Goal: Task Accomplishment & Management: Manage account settings

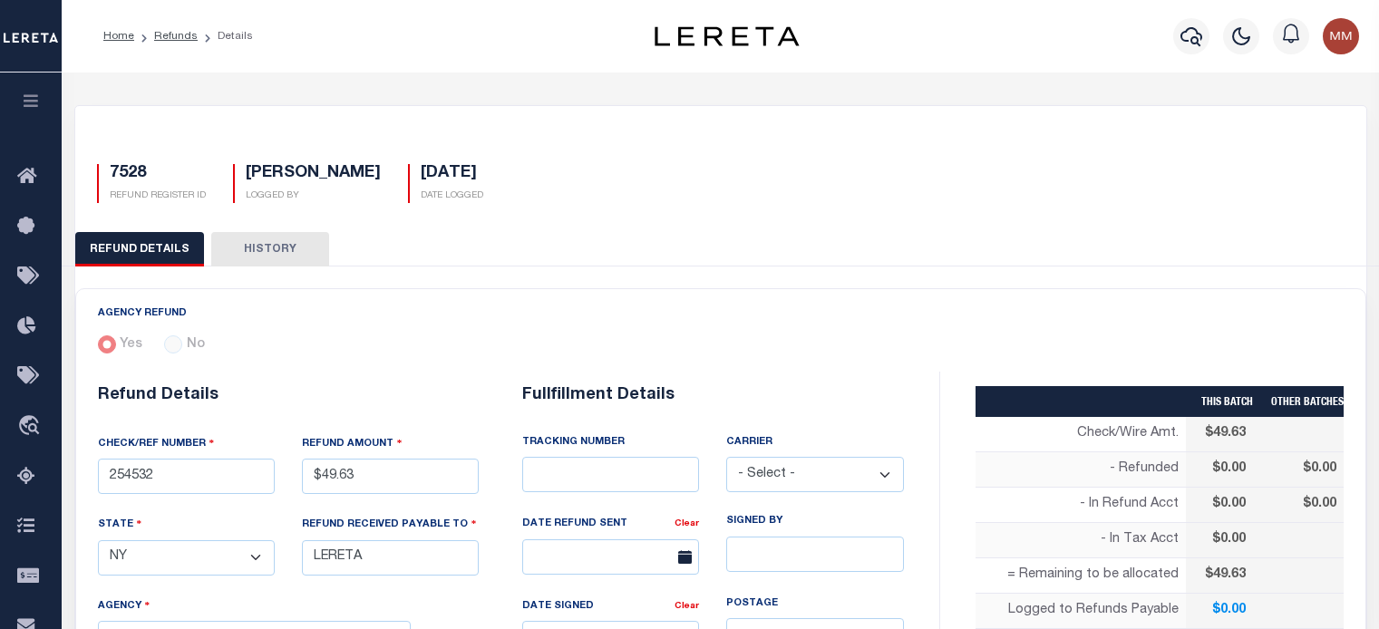
select select "NY"
select select "COL"
select select "OVP"
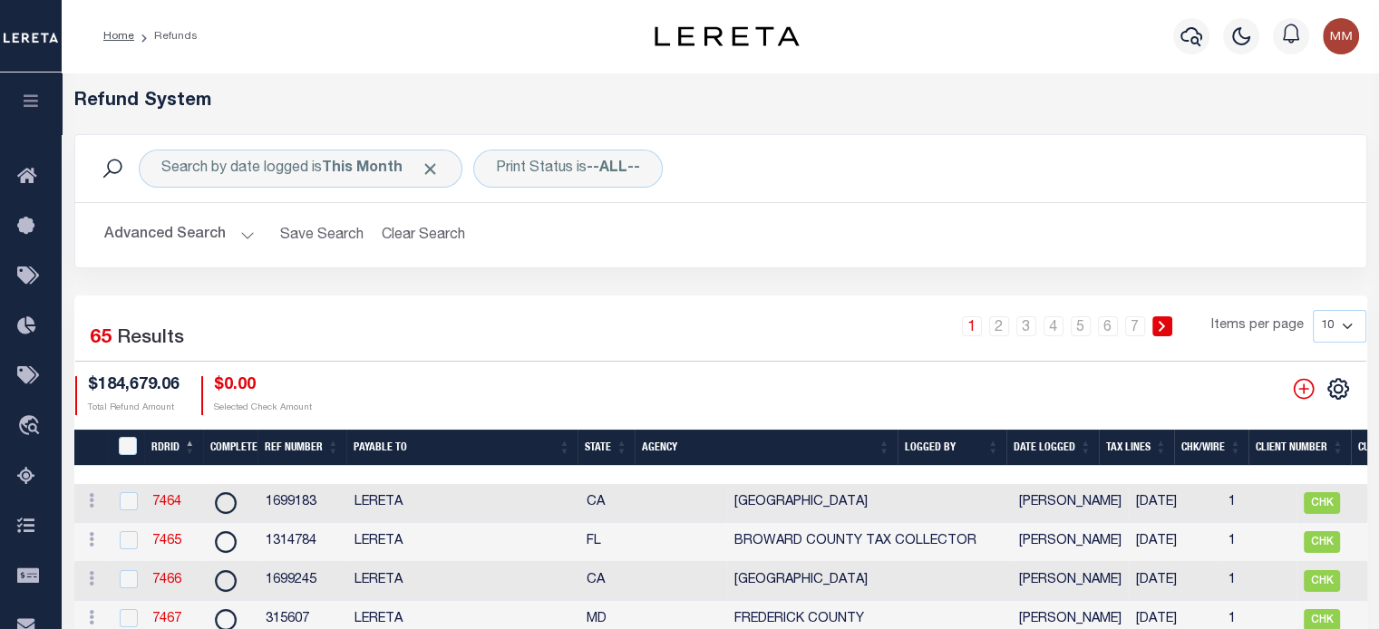
click at [1058, 448] on th "Date Logged" at bounding box center [1053, 448] width 92 height 37
click at [1056, 448] on th "Date Logged" at bounding box center [1053, 448] width 92 height 37
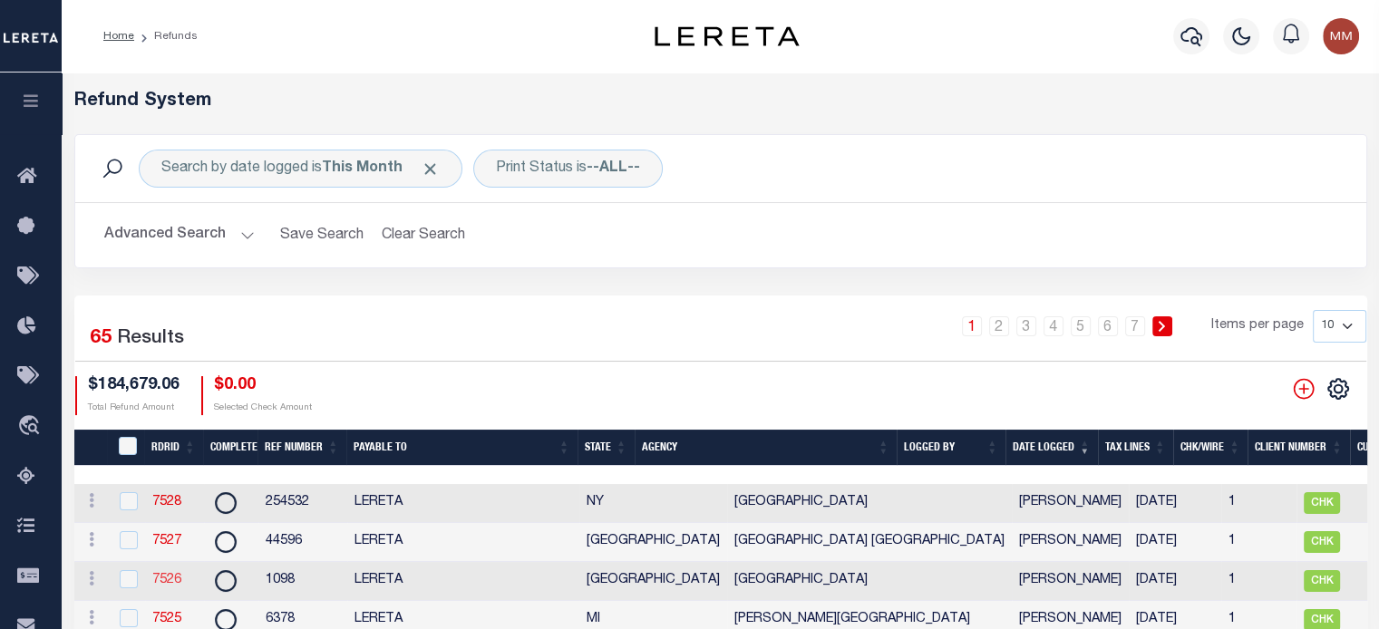
click at [178, 581] on link "7526" at bounding box center [166, 580] width 29 height 13
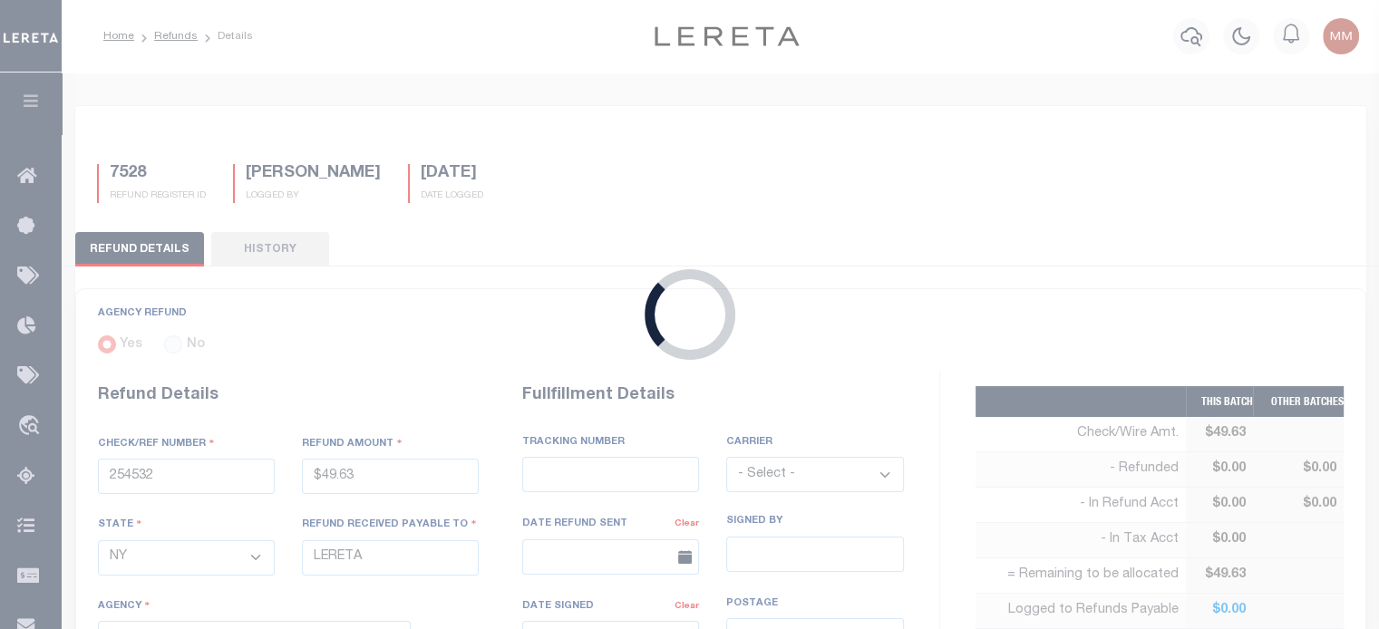
type input "1098"
type input "$1,601.62"
select select "[GEOGRAPHIC_DATA]"
select select "4816100000"
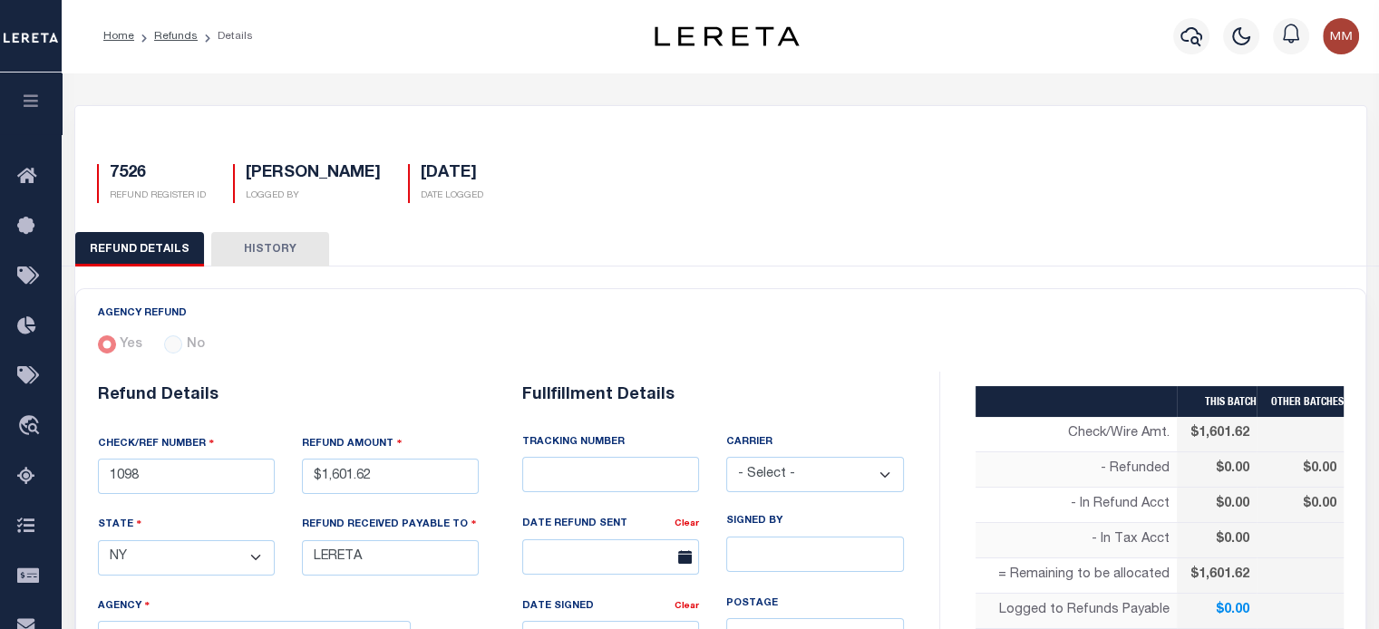
scroll to position [272, 0]
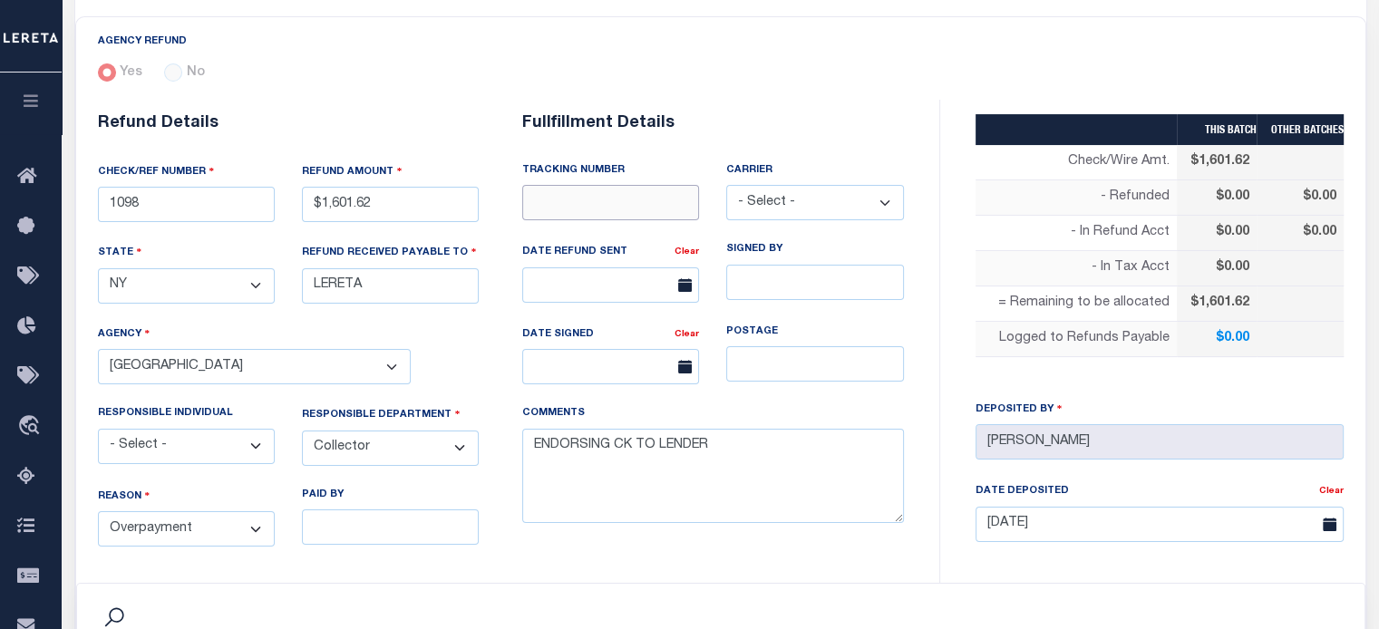
click at [600, 204] on input "text" at bounding box center [610, 202] width 177 height 35
type input "8847 5342 7440"
click at [764, 200] on select "- Select - Fedex USPS" at bounding box center [814, 202] width 177 height 35
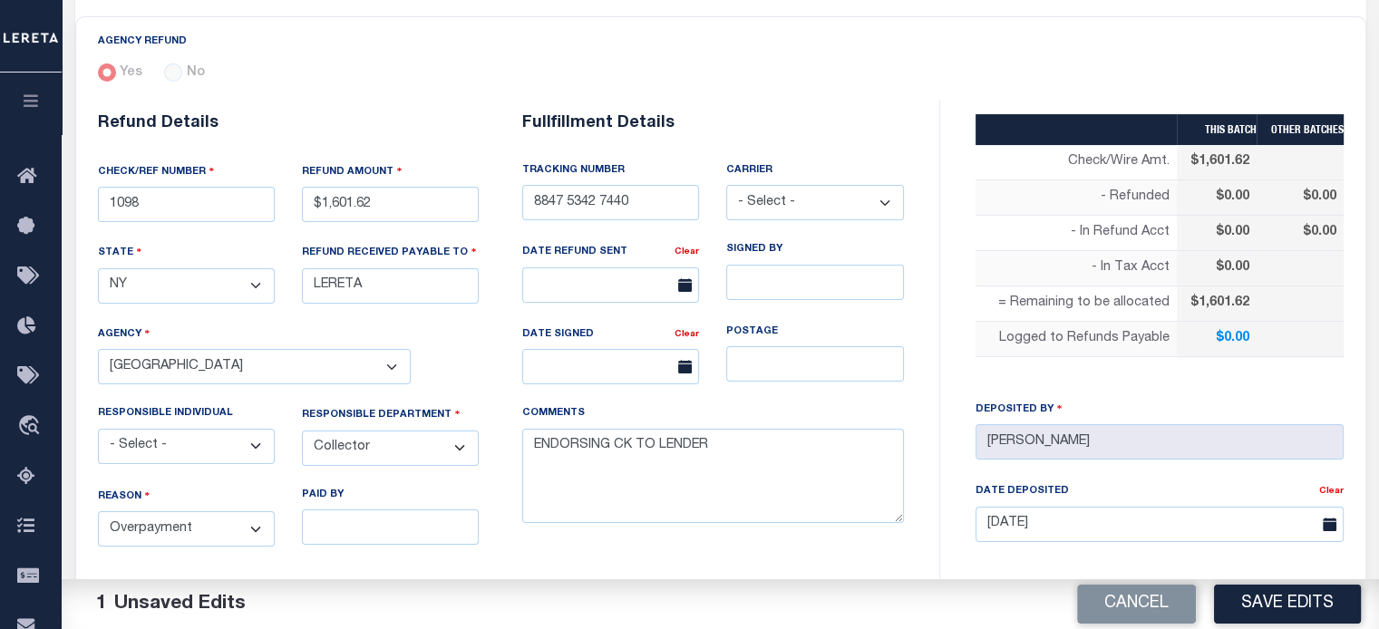
select select "FDX"
click at [726, 185] on select "- Select - Fedex USPS" at bounding box center [814, 202] width 177 height 35
click at [628, 276] on input "text" at bounding box center [610, 285] width 177 height 35
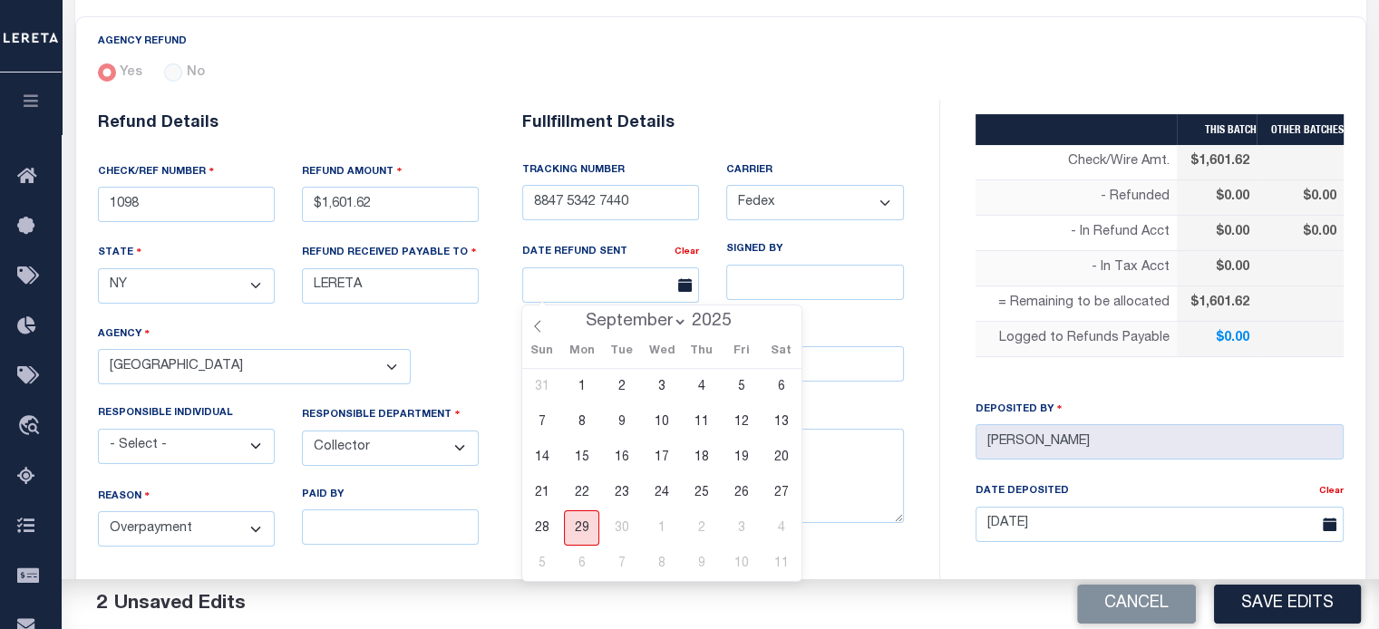
click at [583, 531] on span "29" at bounding box center [581, 528] width 35 height 35
type input "[DATE]"
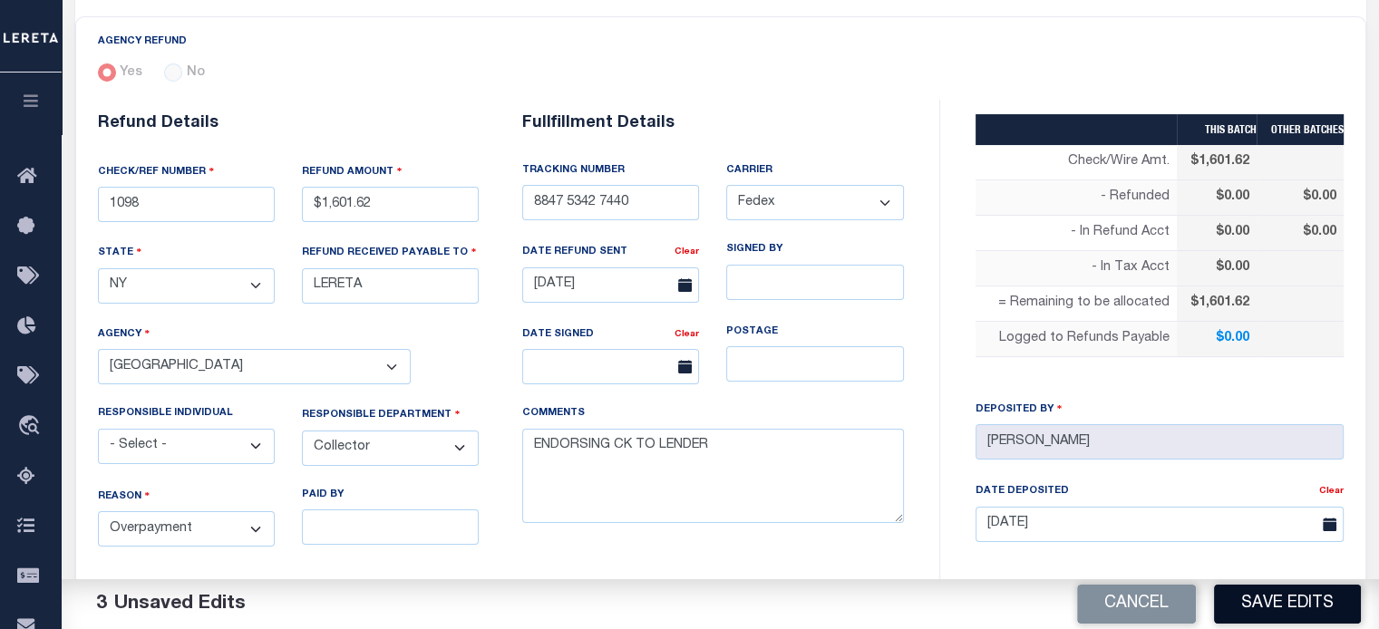
click at [1258, 595] on button "Save Edits" at bounding box center [1287, 604] width 147 height 39
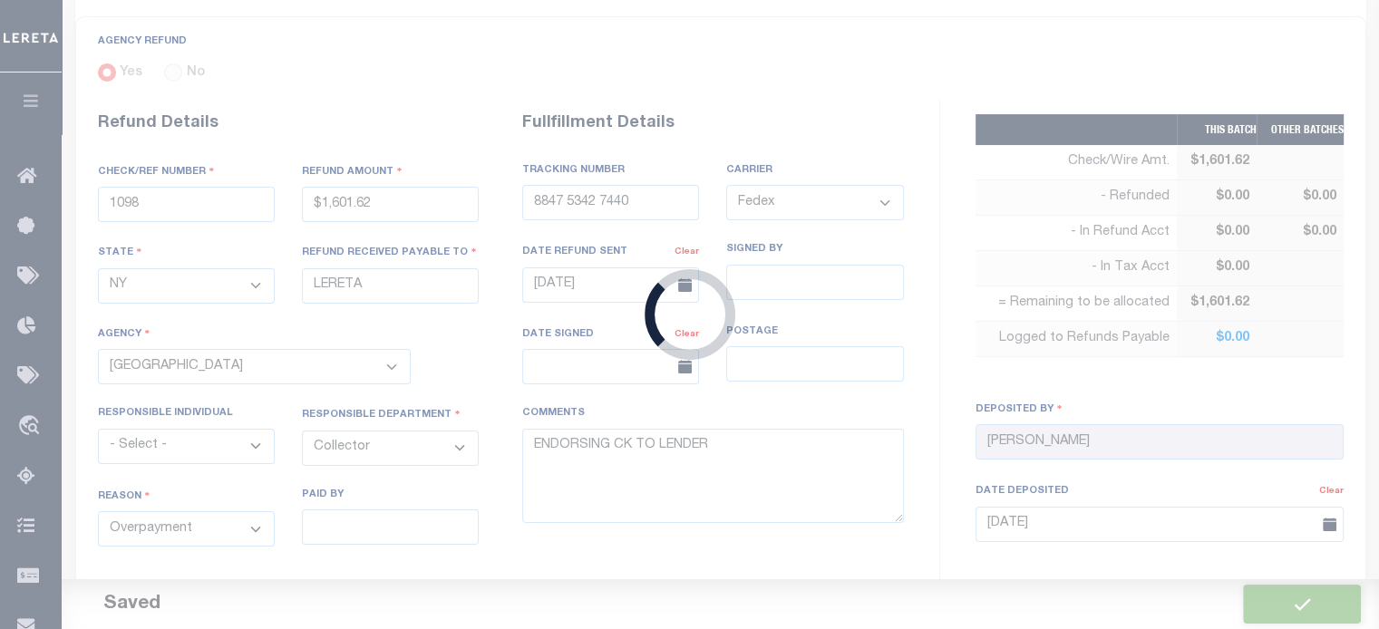
type input "$1,601.62"
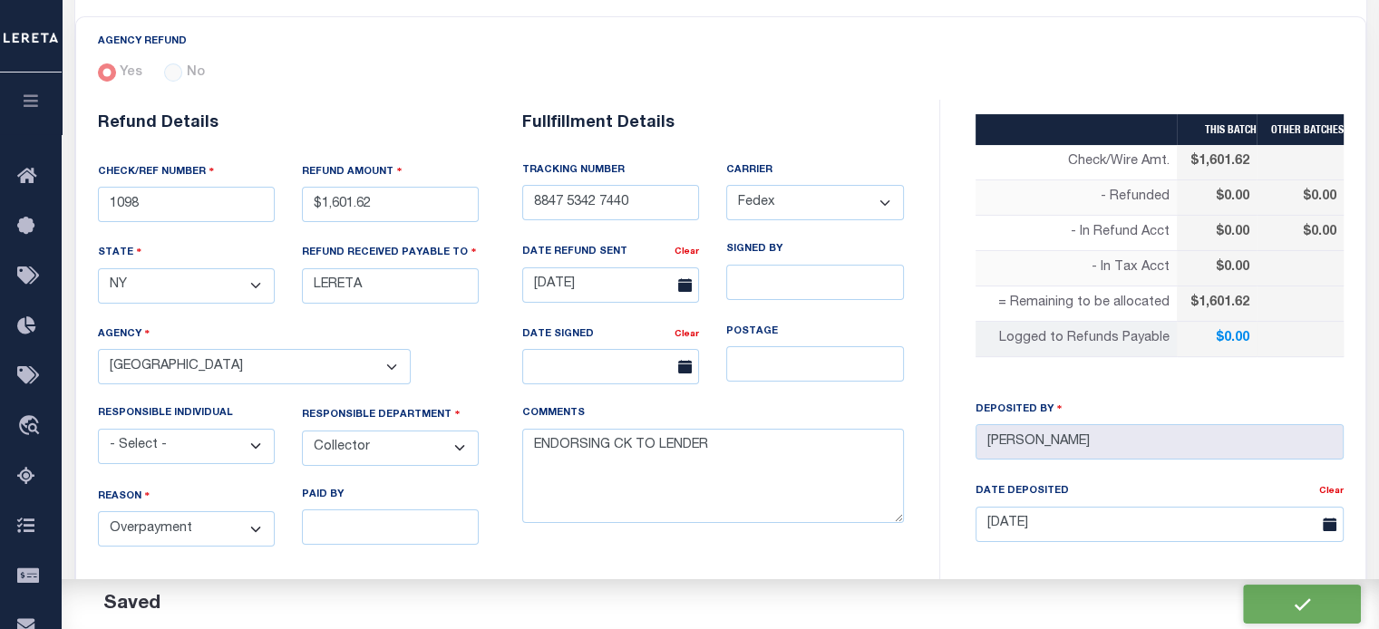
scroll to position [725, 0]
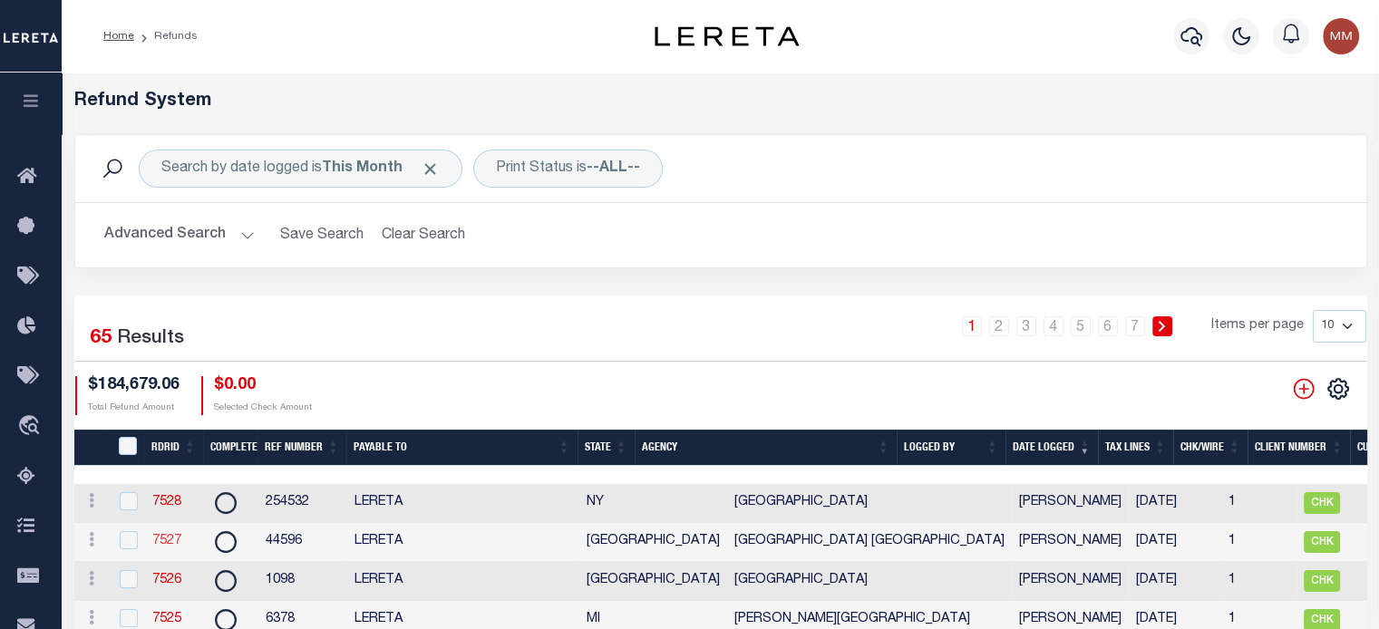
click at [170, 541] on link "7527" at bounding box center [166, 541] width 29 height 13
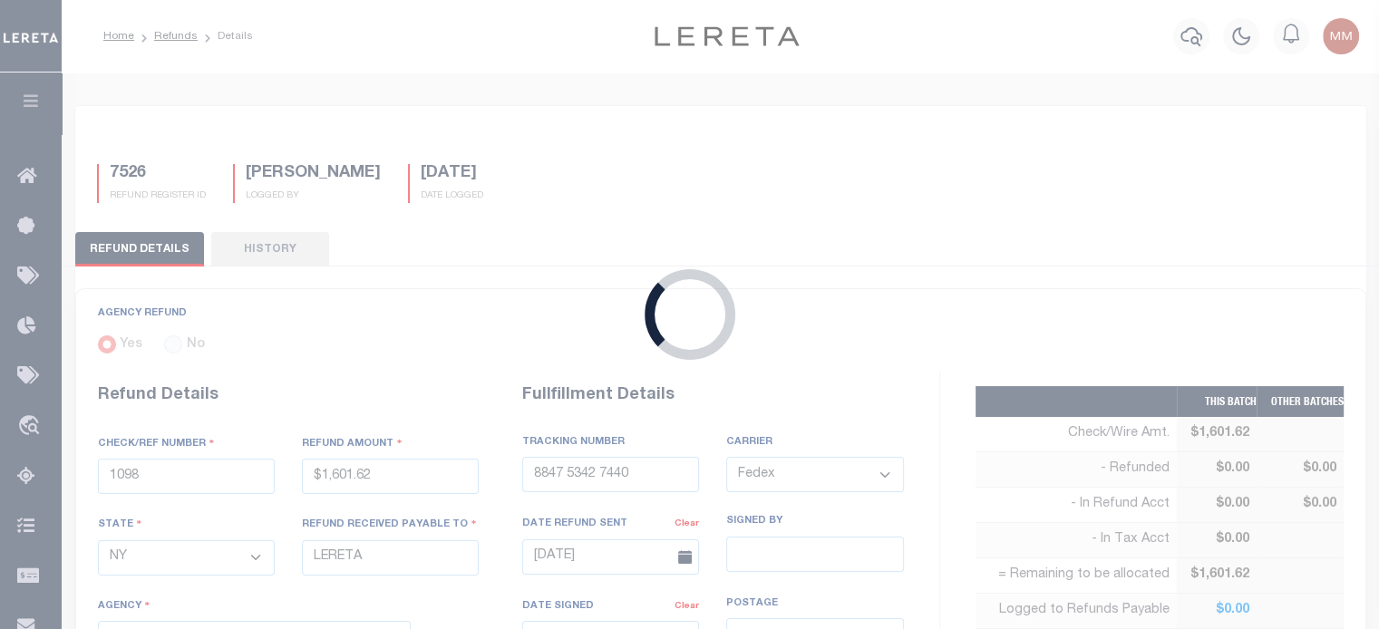
type input "44596"
type input "$5.96"
select select "4832980000"
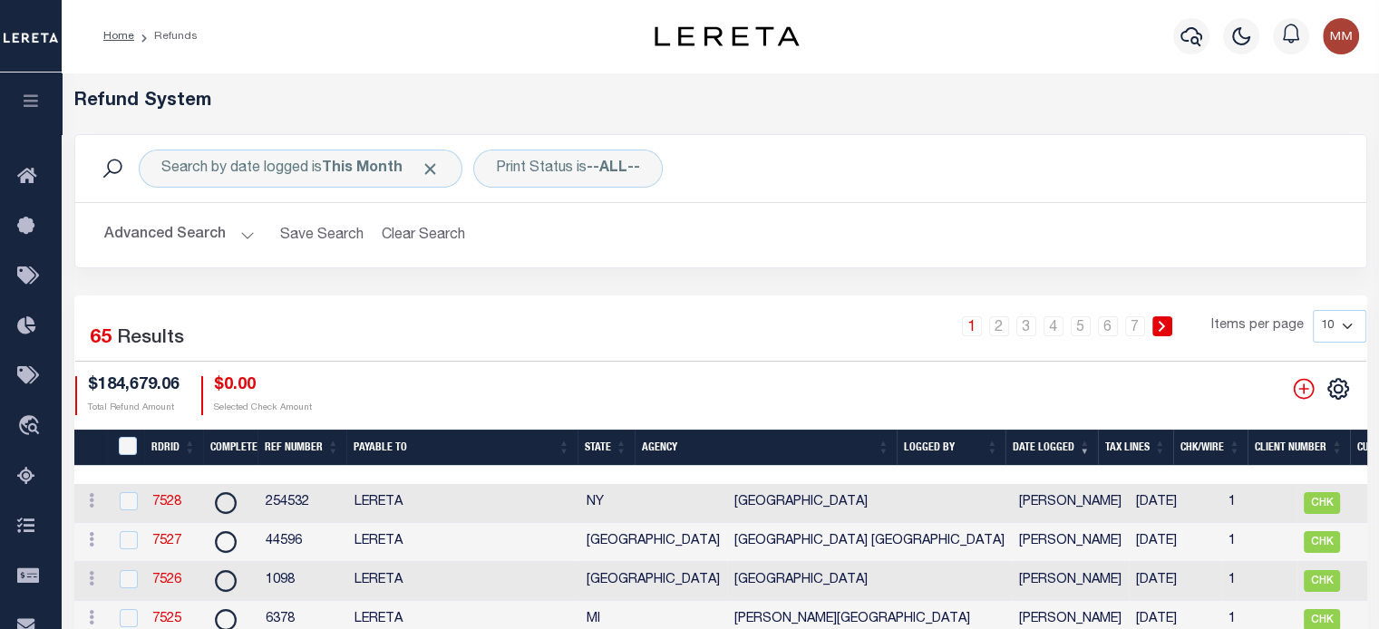
drag, startPoint x: 166, startPoint y: 502, endPoint x: 178, endPoint y: 508, distance: 13.0
click at [166, 502] on link "7528" at bounding box center [166, 502] width 29 height 13
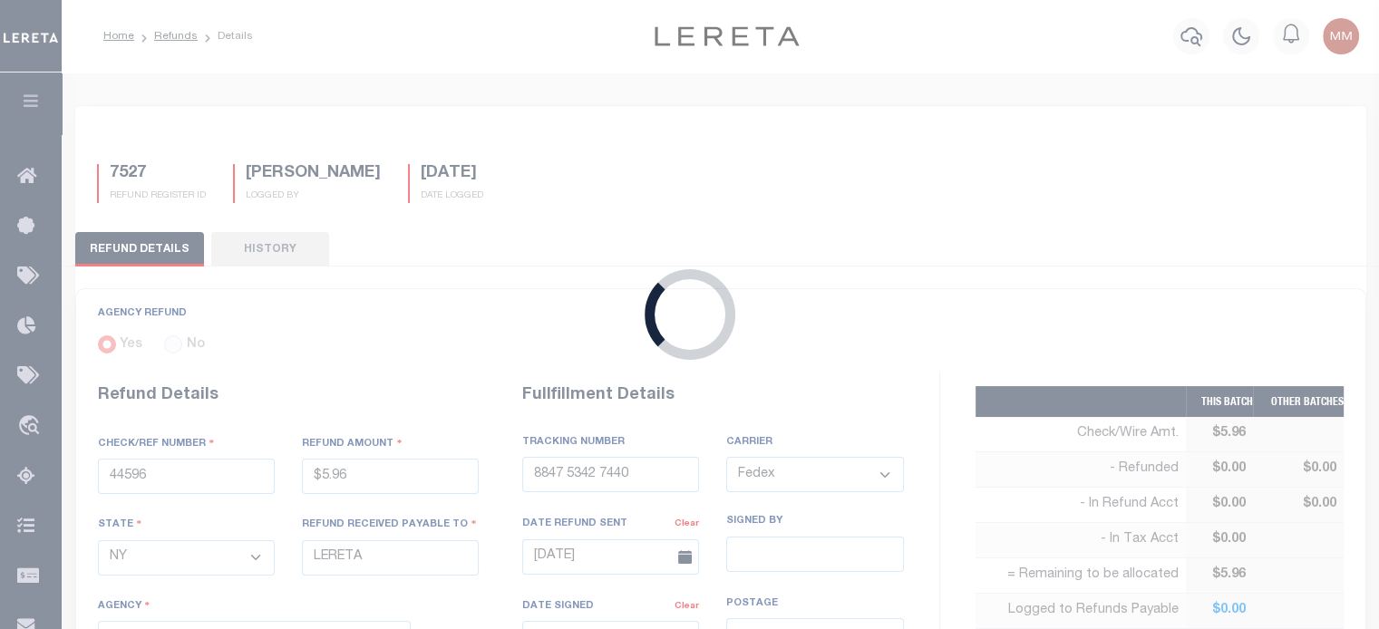
type input "254532"
type input "$49.63"
select select "NY"
select select
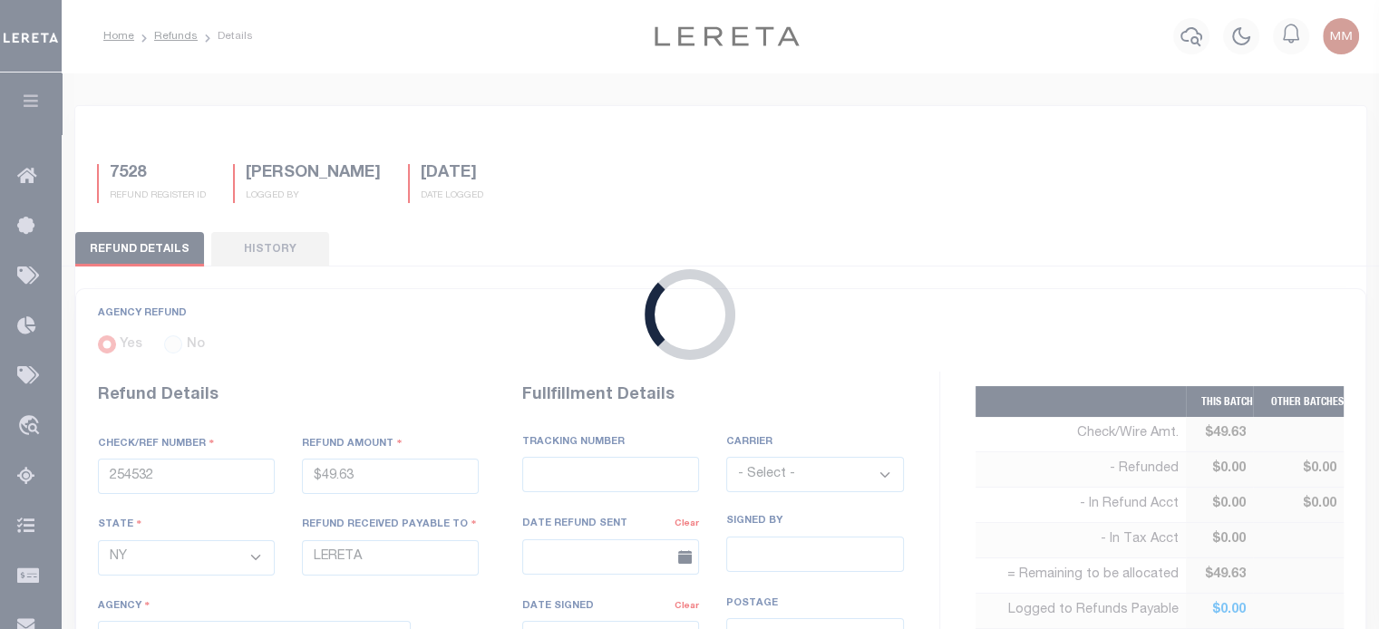
select select "3605917001"
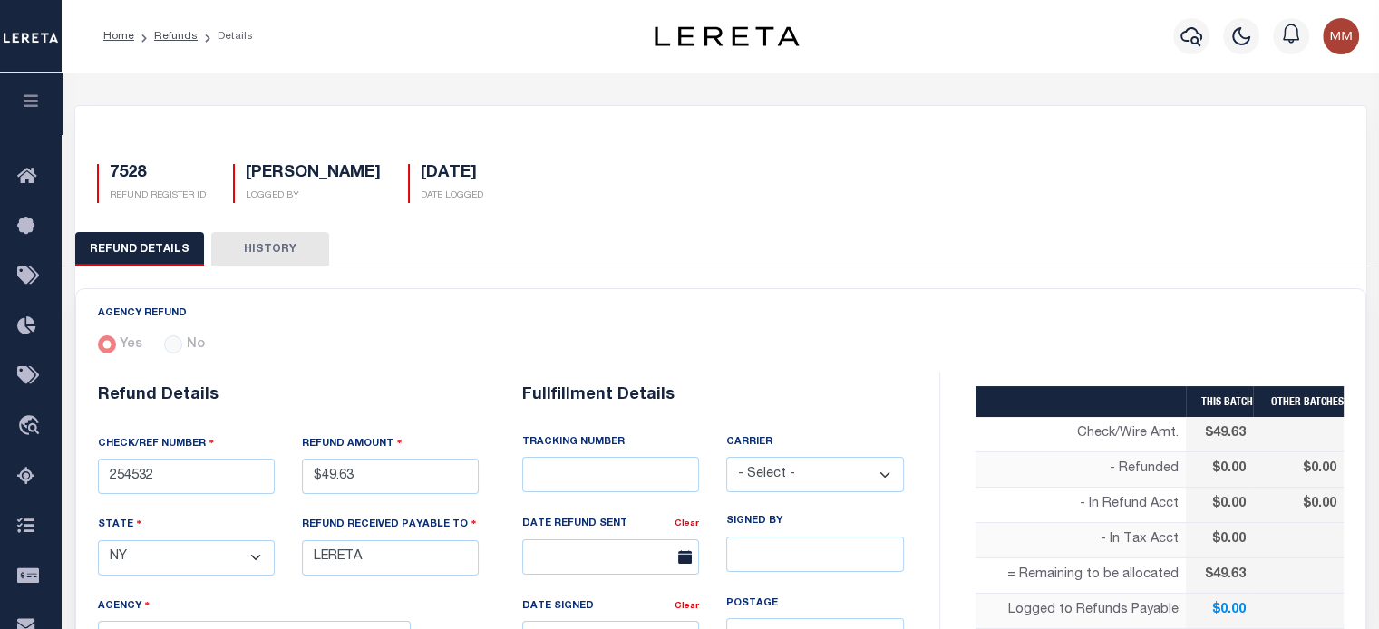
scroll to position [181, 0]
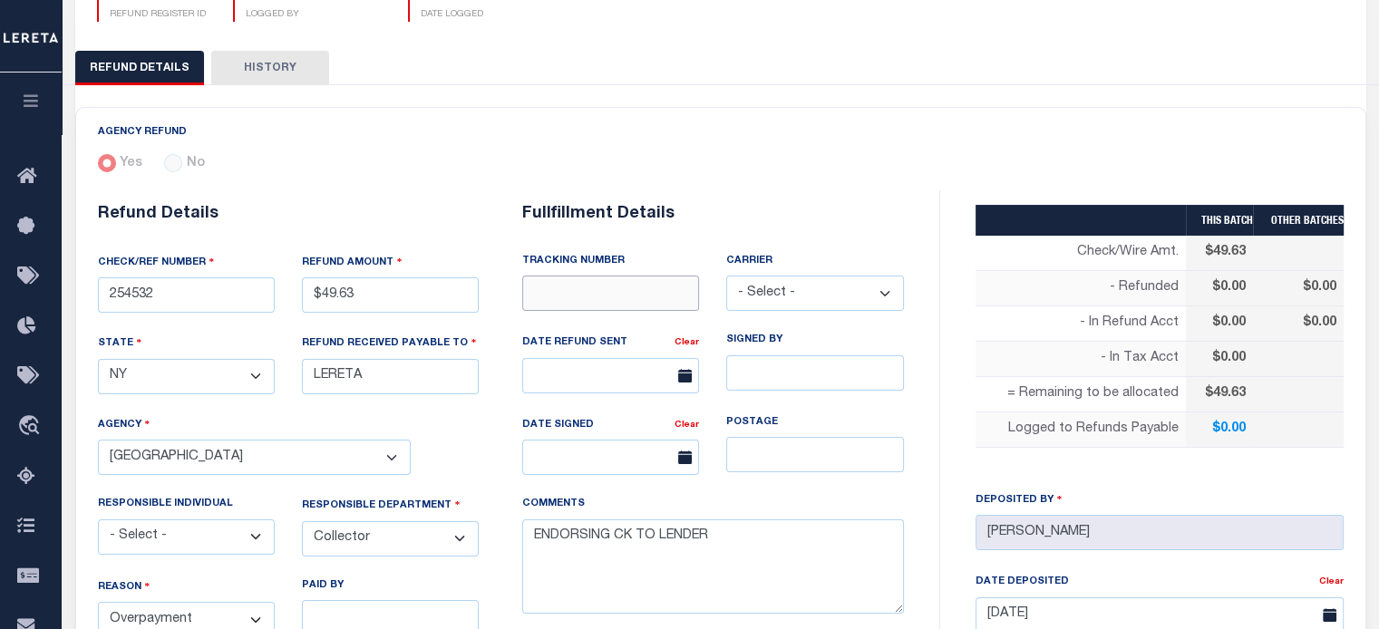
drag, startPoint x: 601, startPoint y: 287, endPoint x: 594, endPoint y: 295, distance: 10.3
click at [601, 287] on input "text" at bounding box center [610, 293] width 177 height 35
type input "8847 5645 5210"
drag, startPoint x: 848, startPoint y: 284, endPoint x: 839, endPoint y: 287, distance: 9.8
click at [848, 284] on select "- Select - Fedex USPS" at bounding box center [814, 293] width 177 height 35
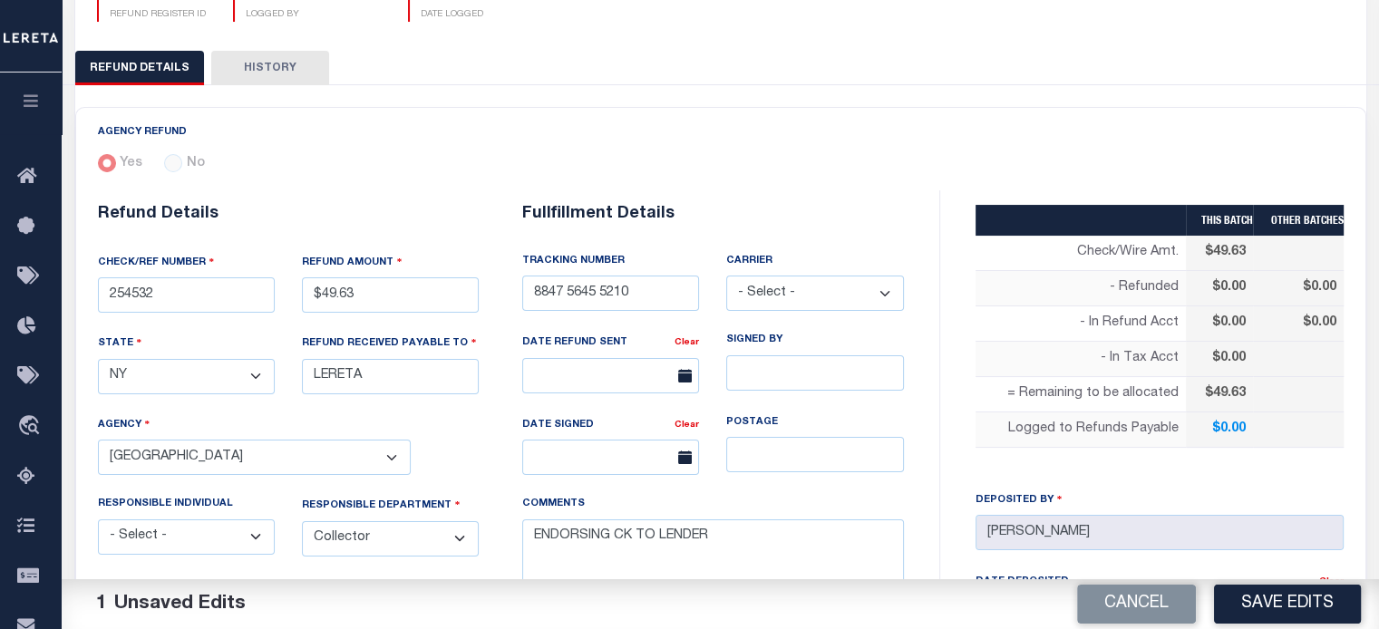
select select "FDX"
click at [726, 276] on select "- Select - Fedex USPS" at bounding box center [814, 293] width 177 height 35
click at [602, 373] on input "text" at bounding box center [610, 375] width 177 height 35
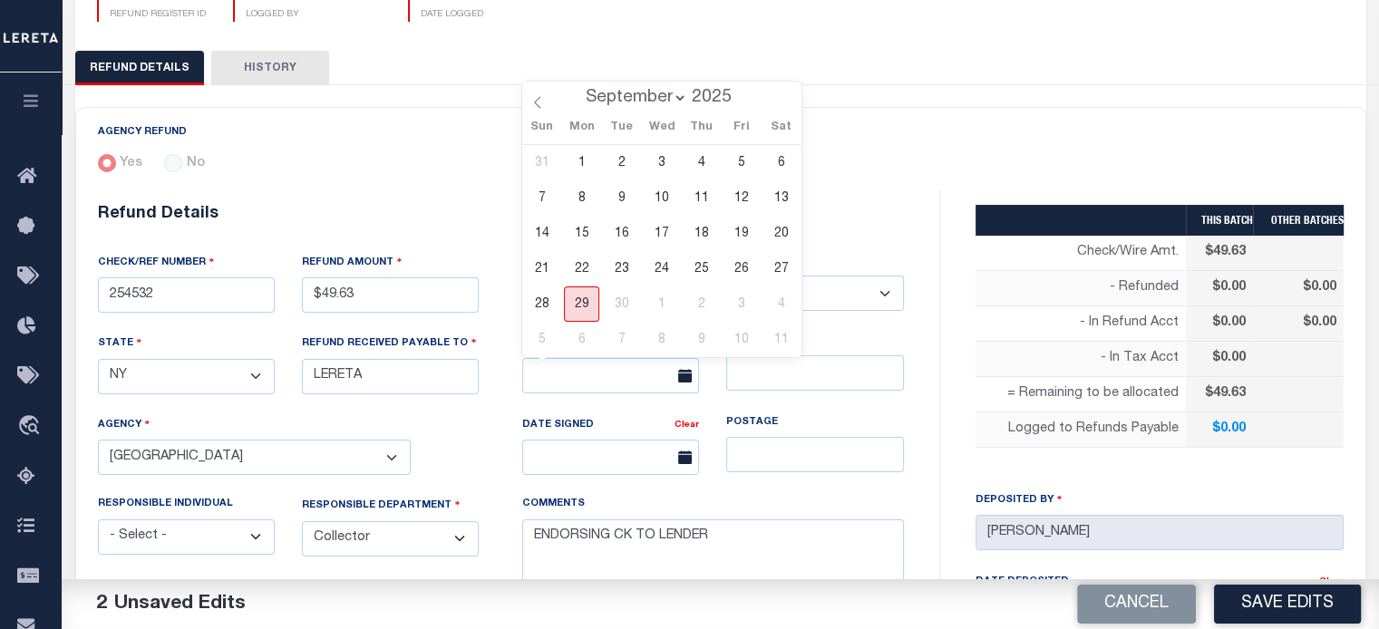
click at [587, 300] on span "29" at bounding box center [581, 304] width 35 height 35
type input "[DATE]"
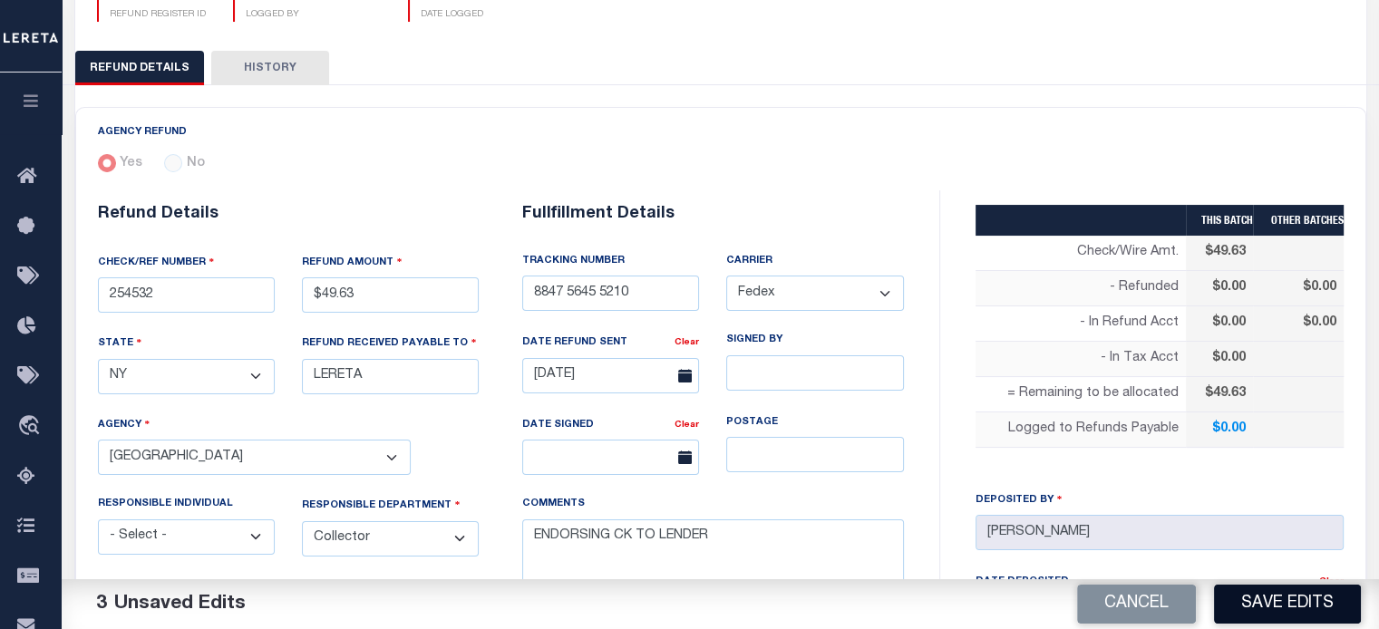
click at [1298, 604] on button "Save Edits" at bounding box center [1287, 604] width 147 height 39
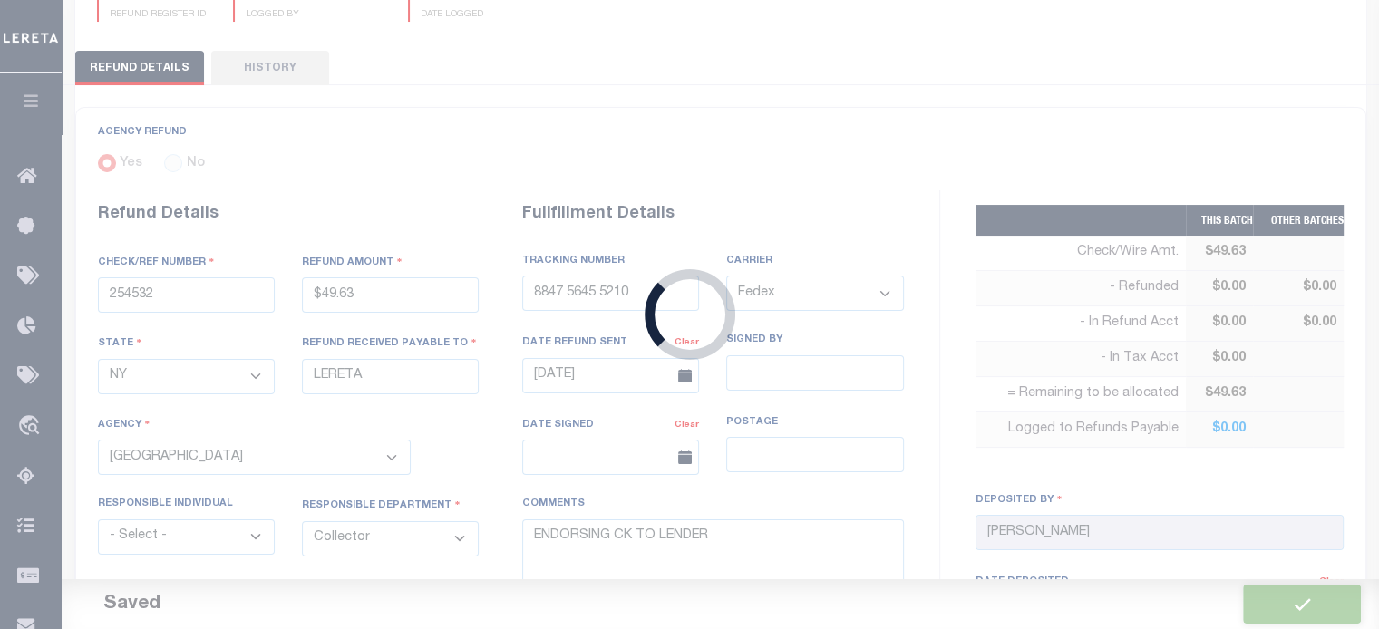
type input "$49.63"
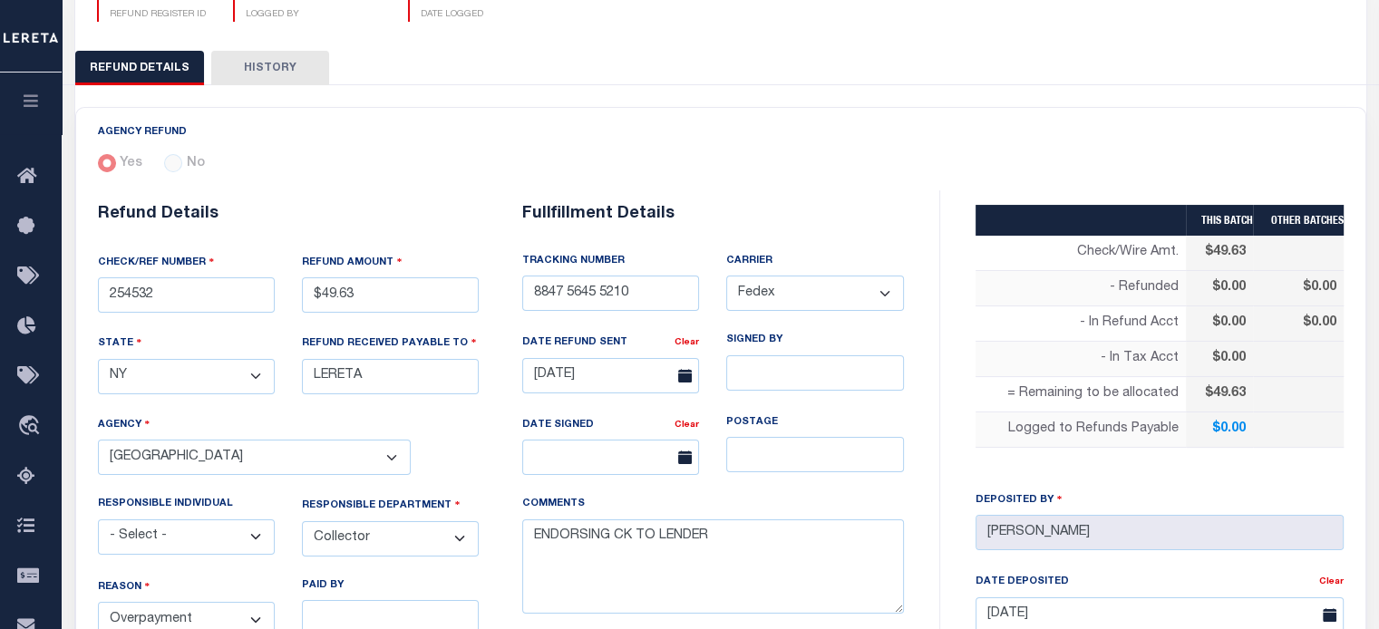
click at [410, 539] on select "- Select - 3rd Party Accounting AI Collector Customer Customer Service FactR JA…" at bounding box center [390, 538] width 177 height 35
click at [747, 100] on div "AGENCY REFUND Yes" at bounding box center [720, 584] width 1291 height 999
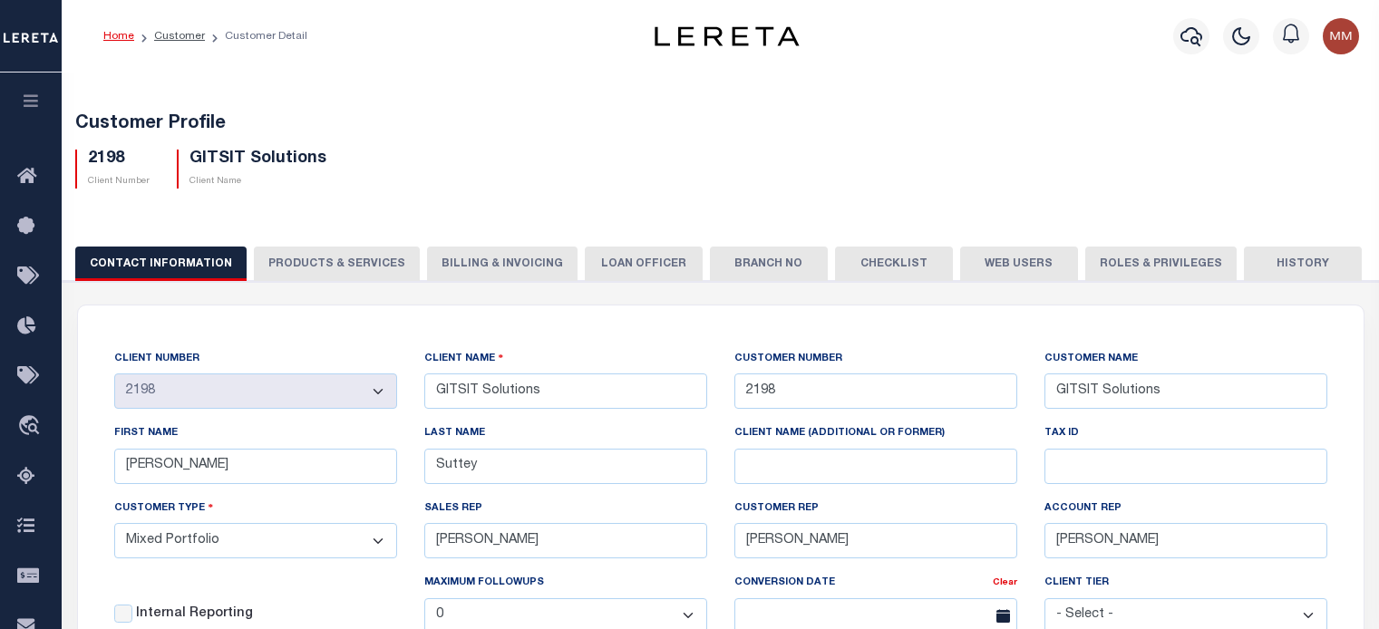
select select "Mixed Portfolio"
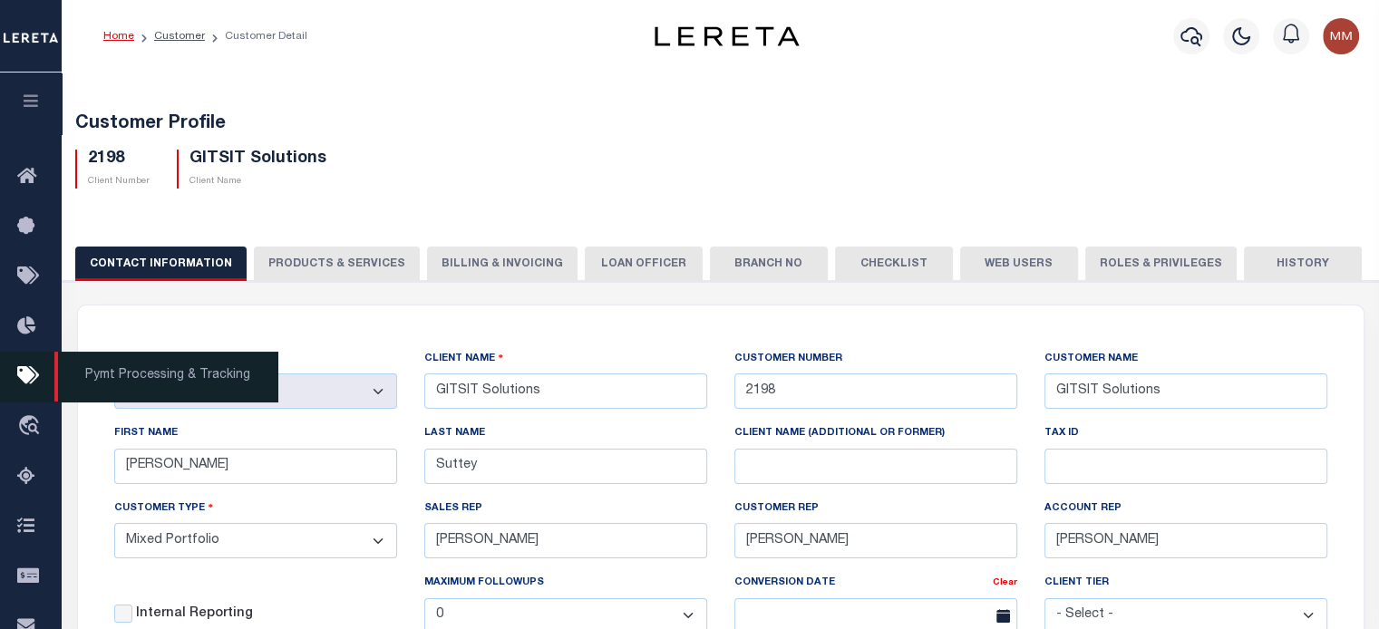
click at [30, 105] on icon "button" at bounding box center [31, 100] width 21 height 16
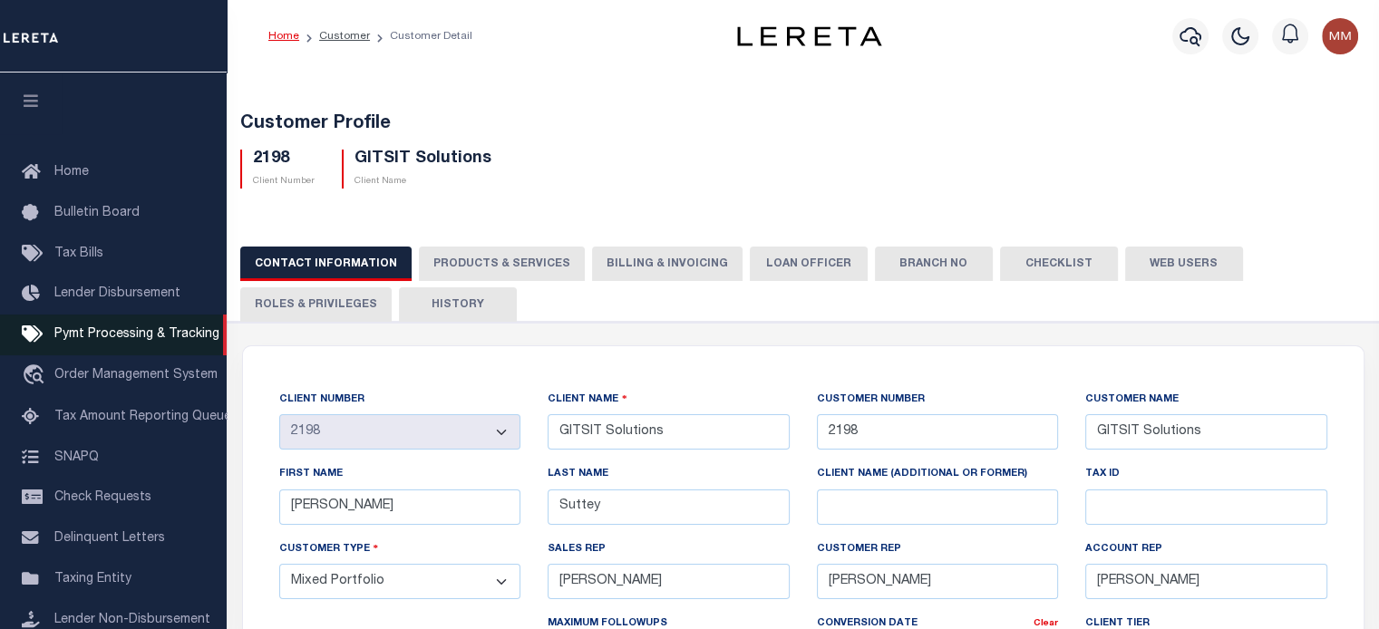
click at [138, 339] on span "Pymt Processing & Tracking" at bounding box center [136, 334] width 165 height 13
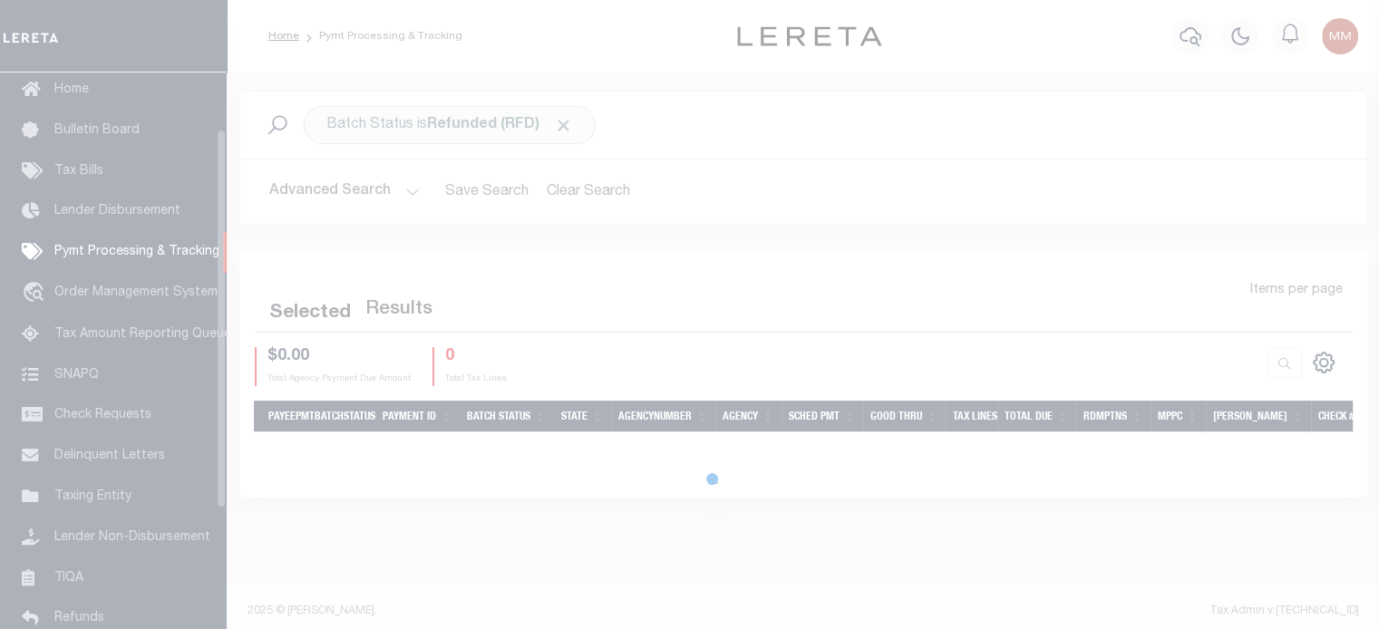
scroll to position [83, 0]
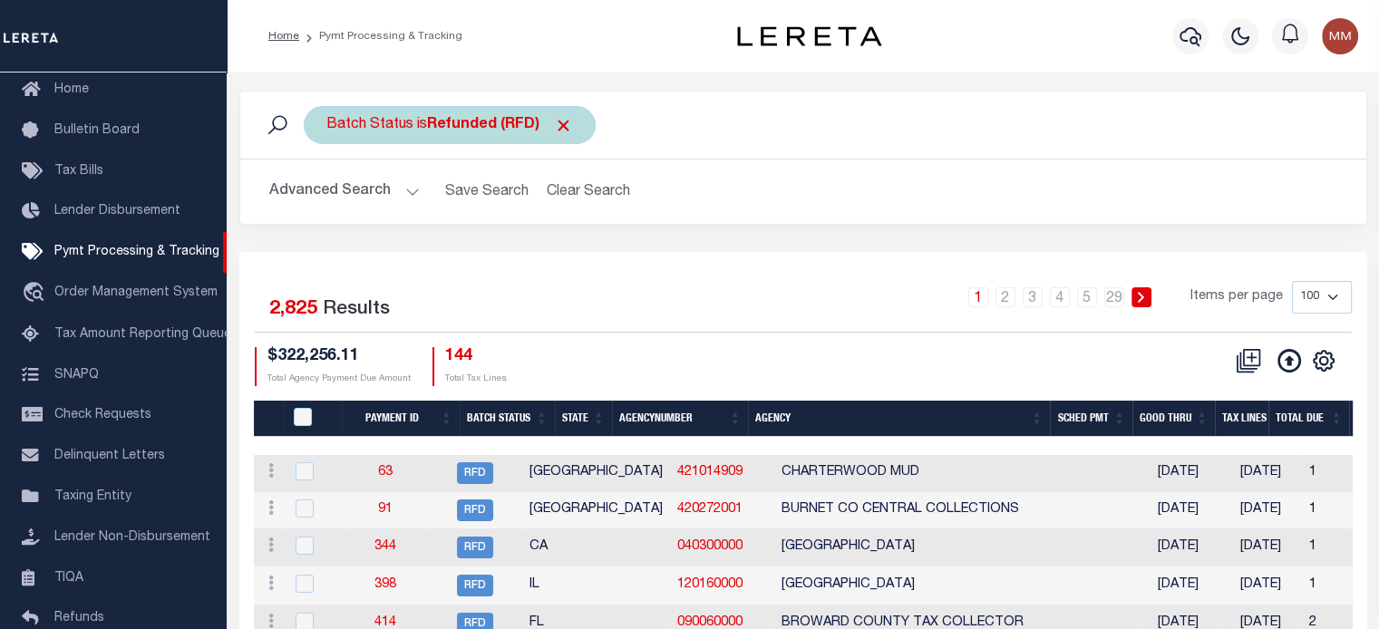
click at [414, 124] on div "Batch Status is Refunded (RFD)" at bounding box center [450, 125] width 292 height 38
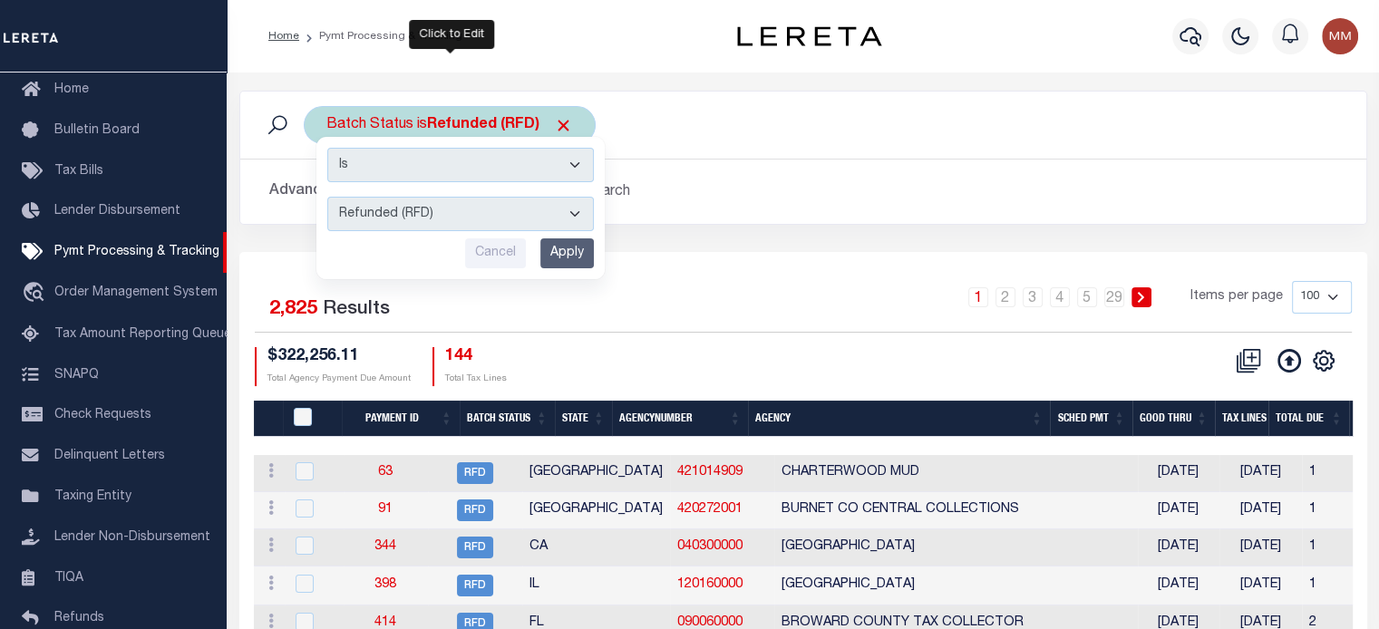
click at [475, 212] on select "Awaiting Funds (AWF) Cleared and Complete (CAC) New Check Needed (NCN) Payment …" at bounding box center [460, 214] width 267 height 34
select select "RFL"
click at [327, 197] on select "Awaiting Funds (AWF) Cleared and Complete (CAC) New Check Needed (NCN) Payment …" at bounding box center [460, 214] width 267 height 34
click at [560, 256] on input "Apply" at bounding box center [567, 254] width 54 height 30
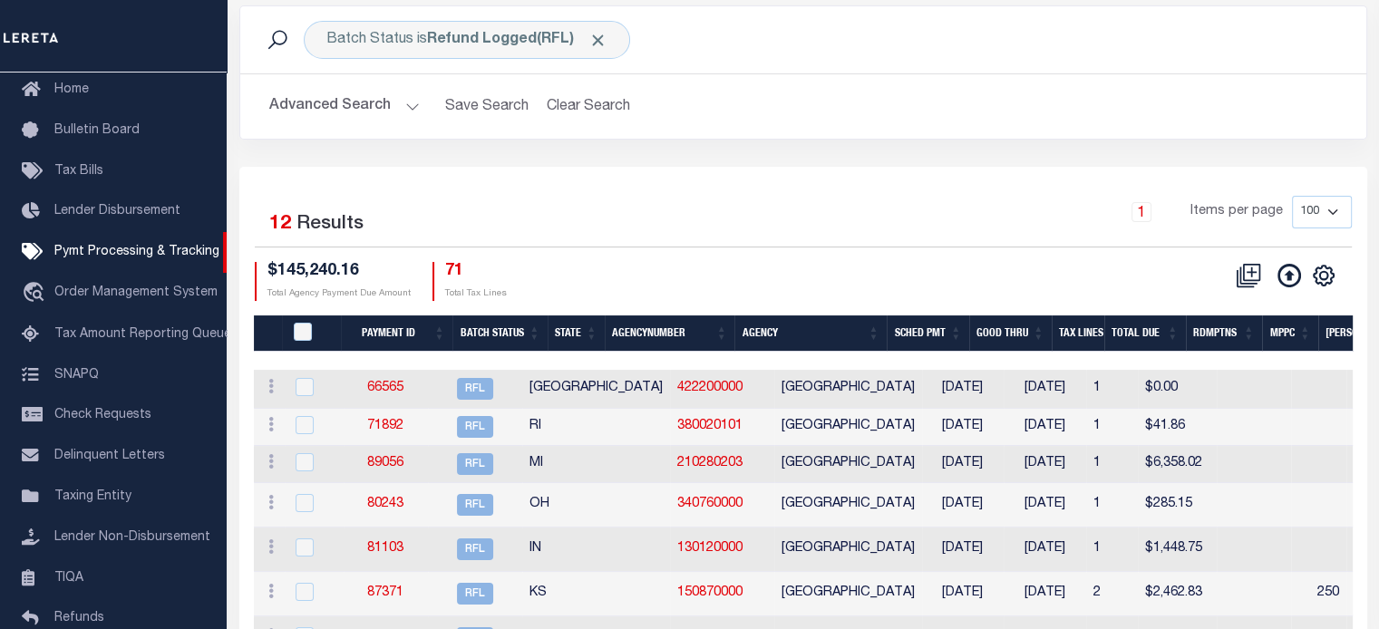
scroll to position [0, 0]
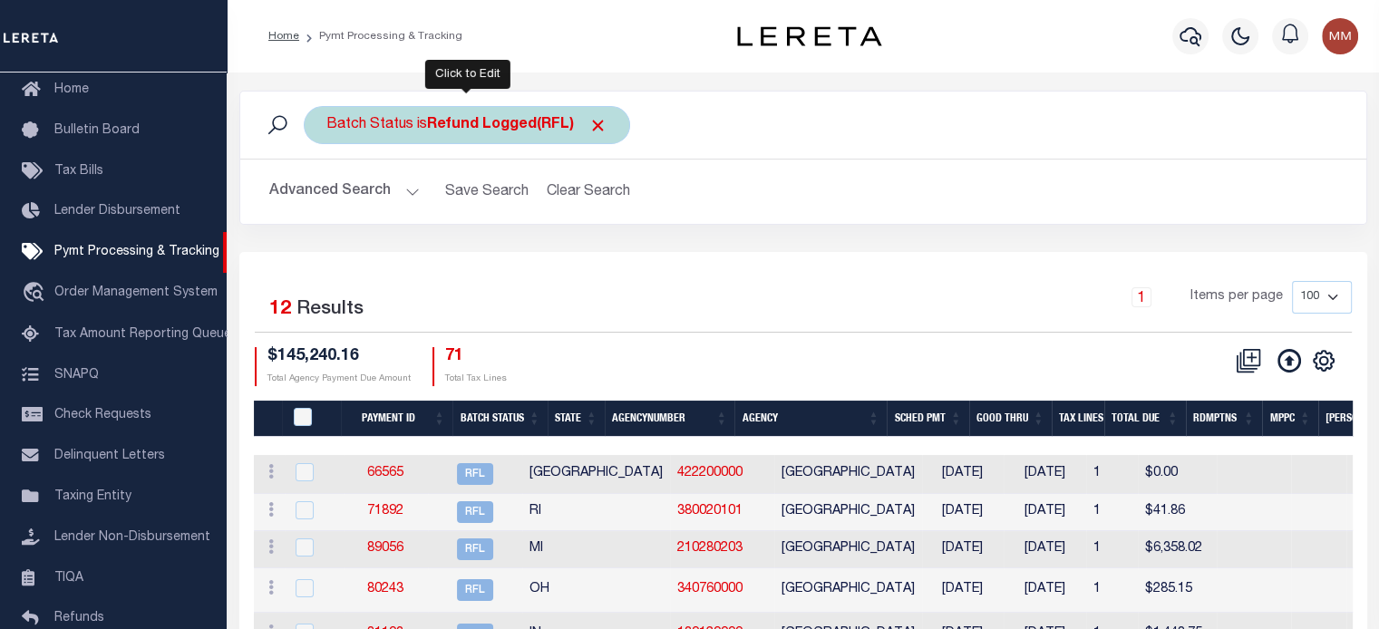
click at [360, 131] on div "Batch Status is Refund Logged(RFL)" at bounding box center [467, 125] width 326 height 38
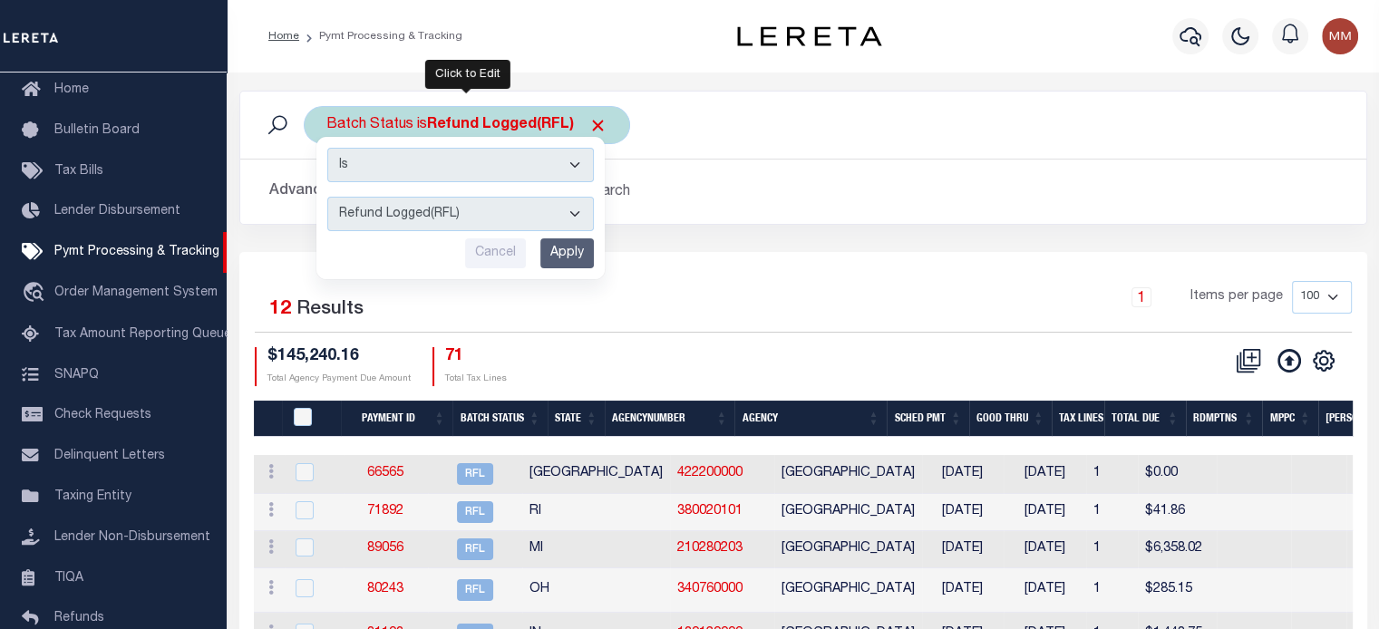
click at [374, 211] on select "Awaiting Funds (AWF) Cleared and Complete (CAC) New Check Needed (NCN) Payment …" at bounding box center [460, 214] width 267 height 34
select select "RFR"
click at [327, 197] on select "Awaiting Funds (AWF) Cleared and Complete (CAC) New Check Needed (NCN) Payment …" at bounding box center [460, 214] width 267 height 34
click at [566, 251] on input "Apply" at bounding box center [567, 254] width 54 height 30
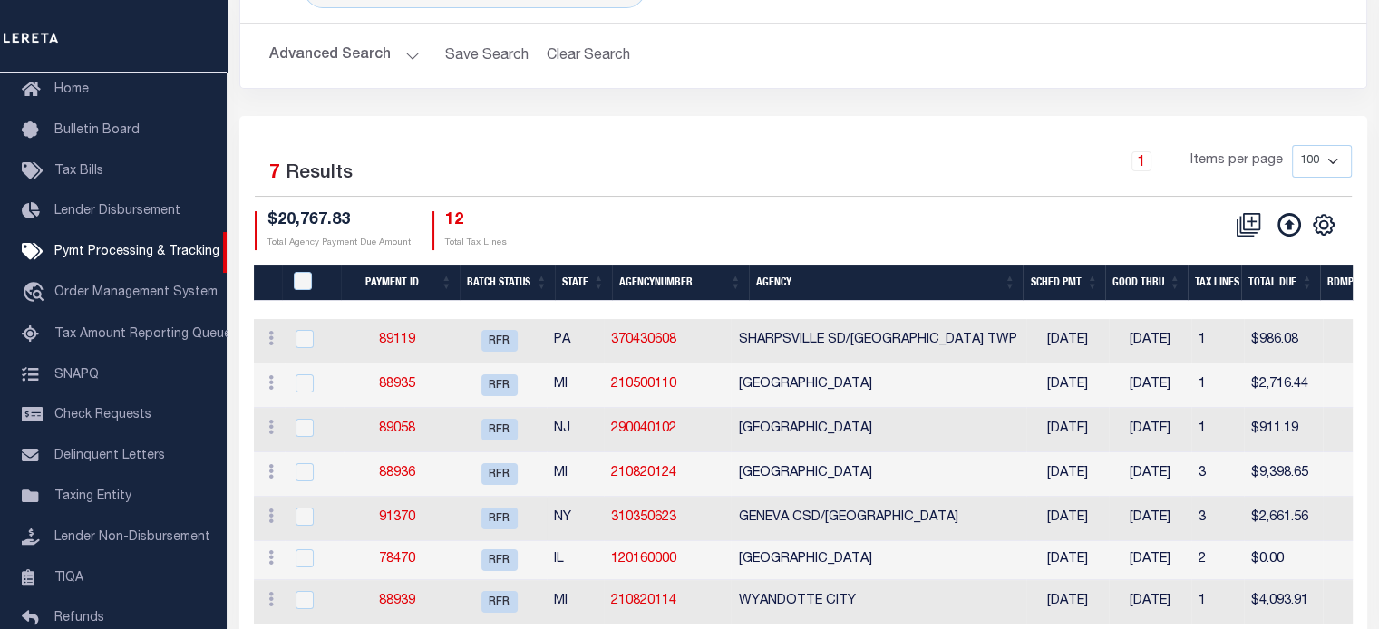
scroll to position [211, 0]
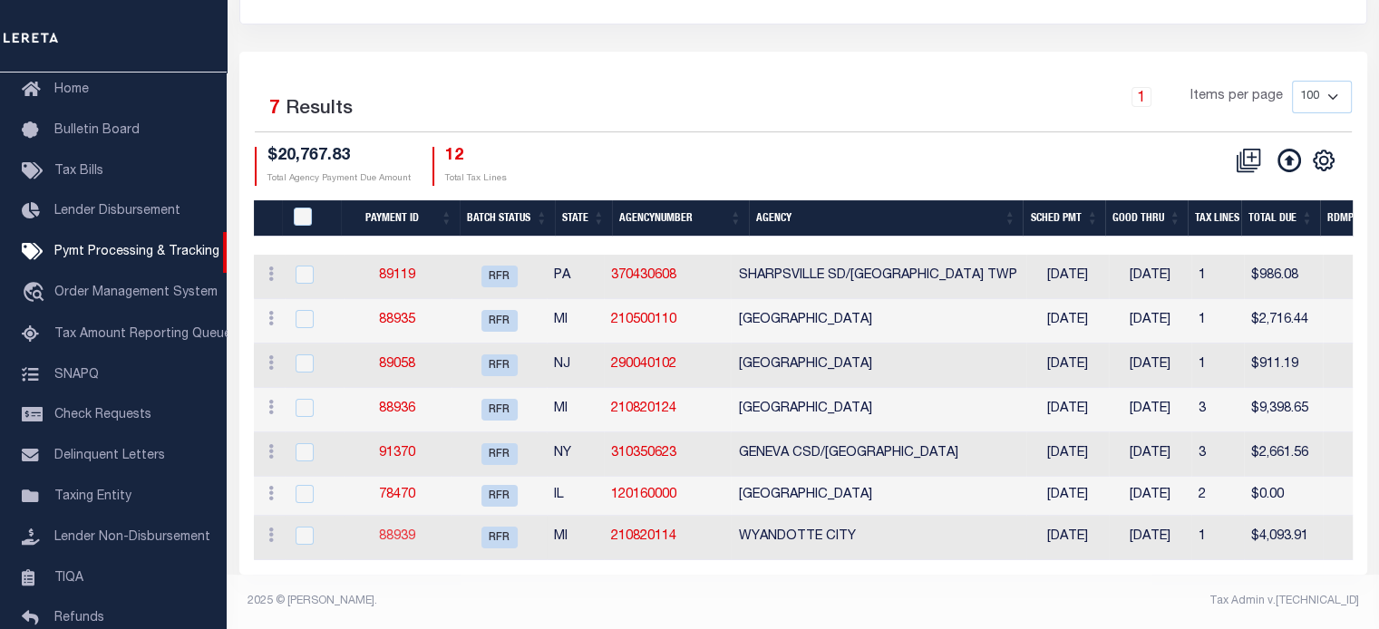
click at [404, 531] on link "88939" at bounding box center [397, 537] width 36 height 13
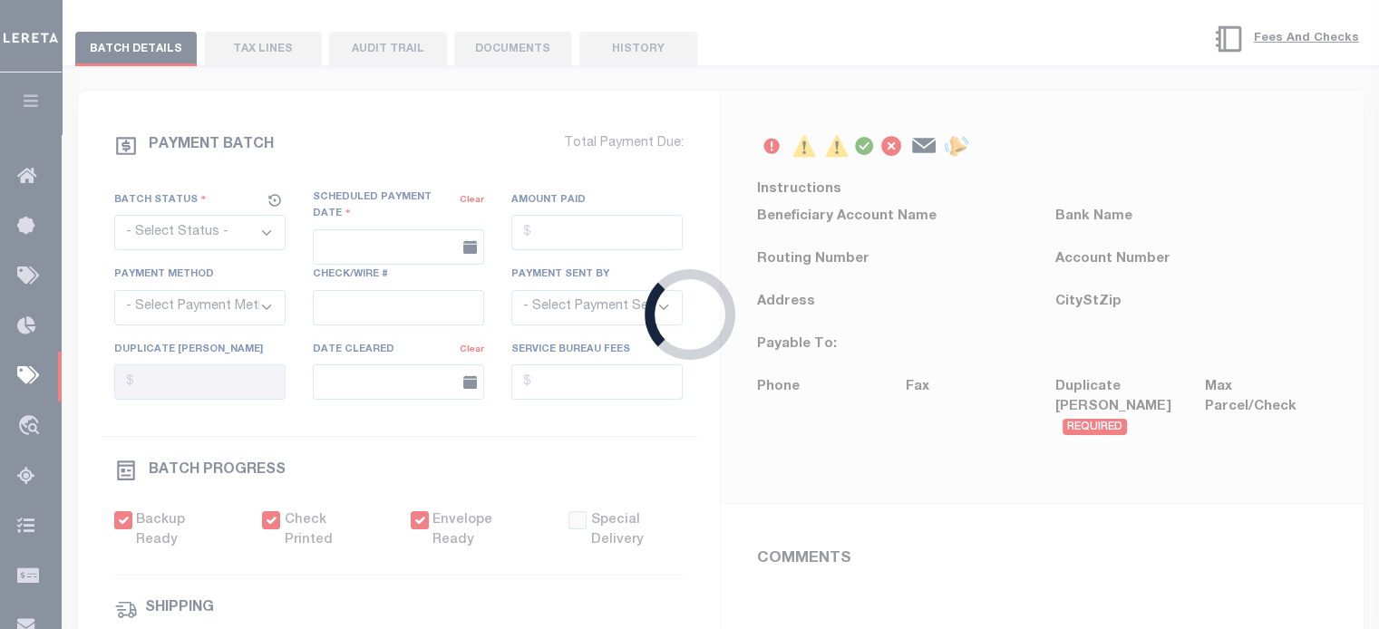
select select "RFR"
type input "09/04/2025"
type input "$4,093.91"
select select "CHK"
type input "53078"
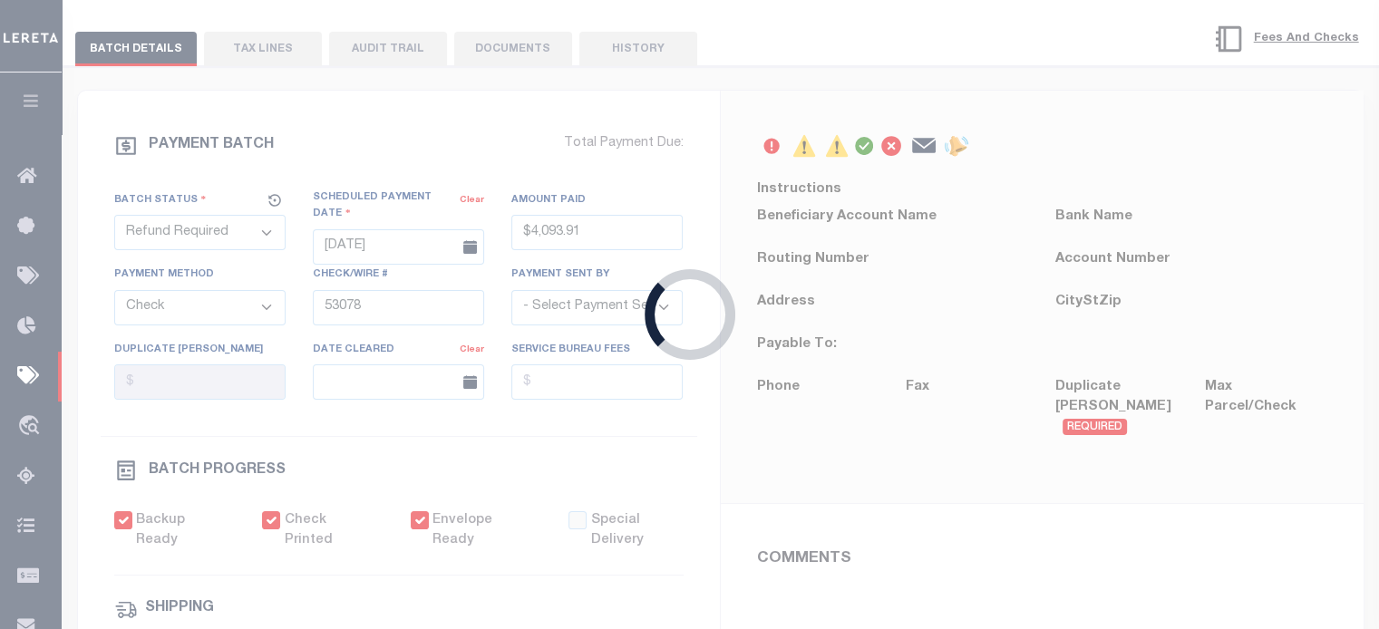
select select "[PERSON_NAME]"
type input "$5"
checkbox input "true"
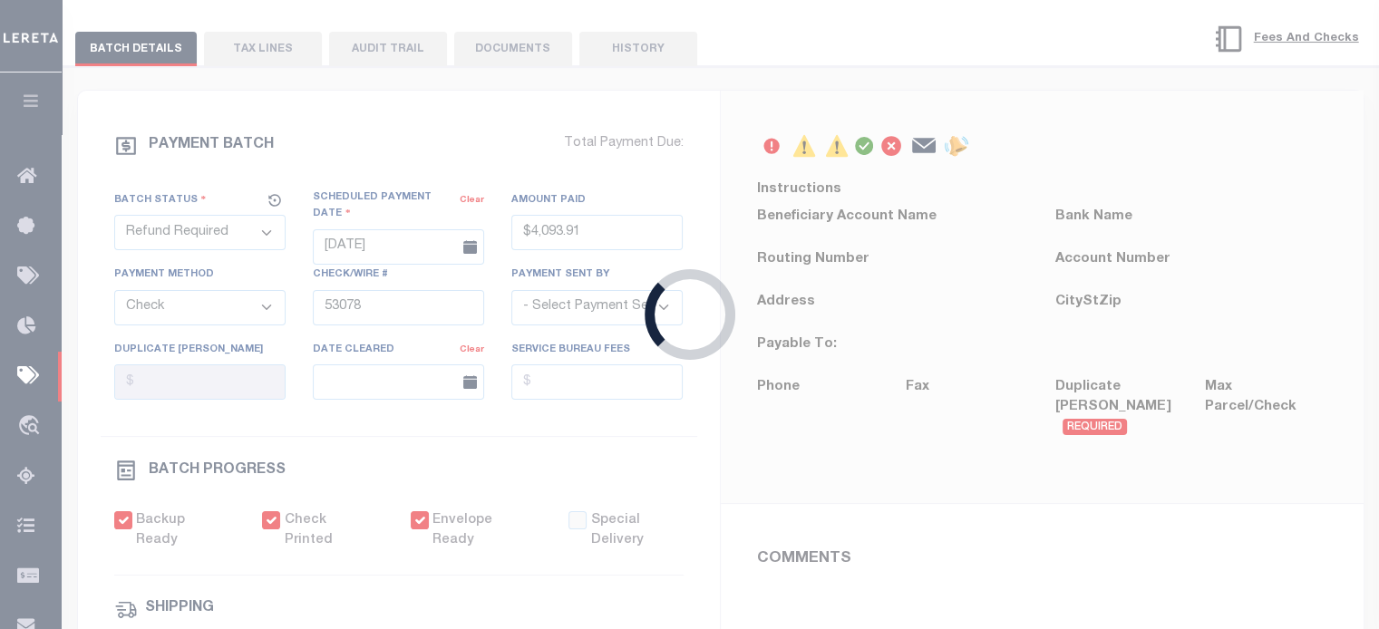
select select "FDX"
type input "09/04/2025"
type input "$9.65"
type input "884114928766"
type input "N.Wikentiew"
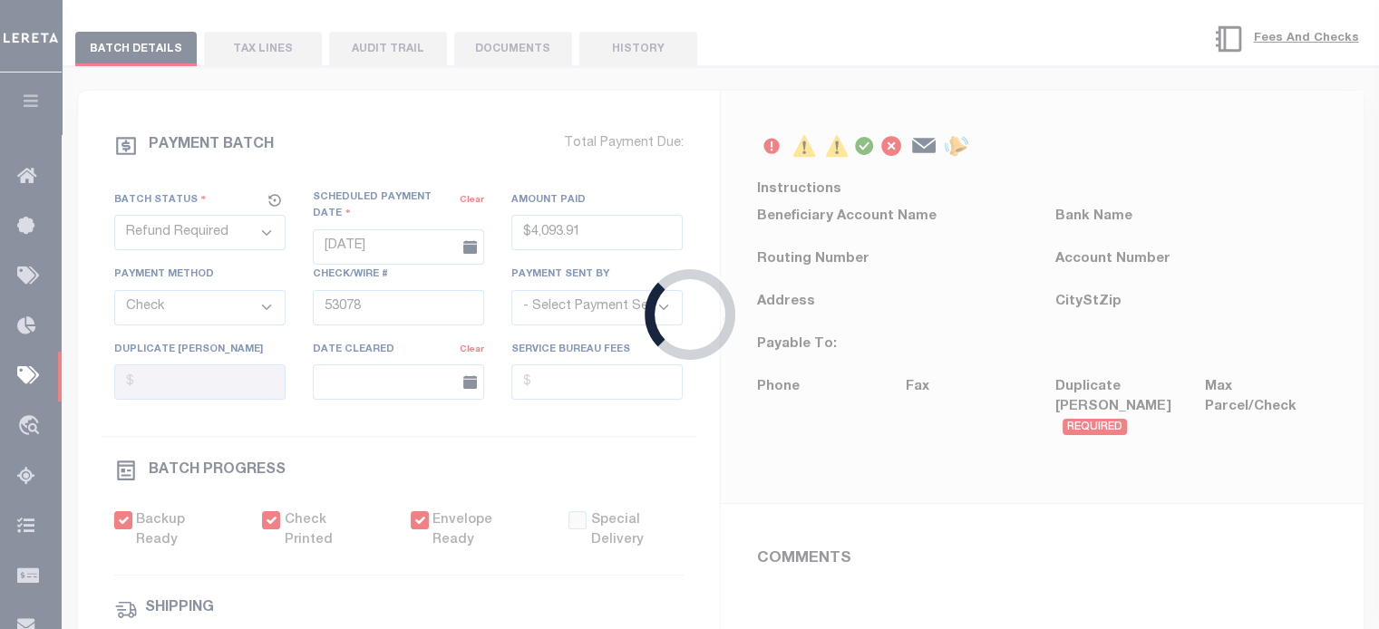
type input "09/08/2025"
type input "N"
radio input "true"
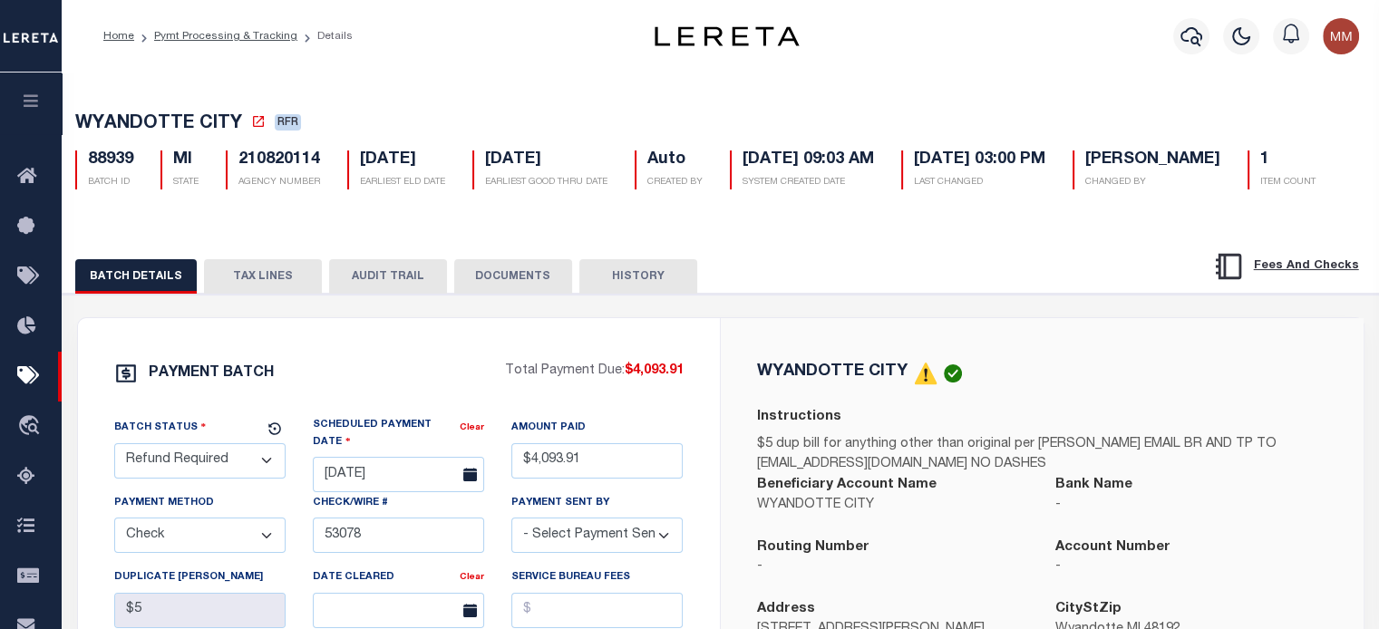
click at [251, 294] on button "TAX LINES" at bounding box center [263, 276] width 118 height 34
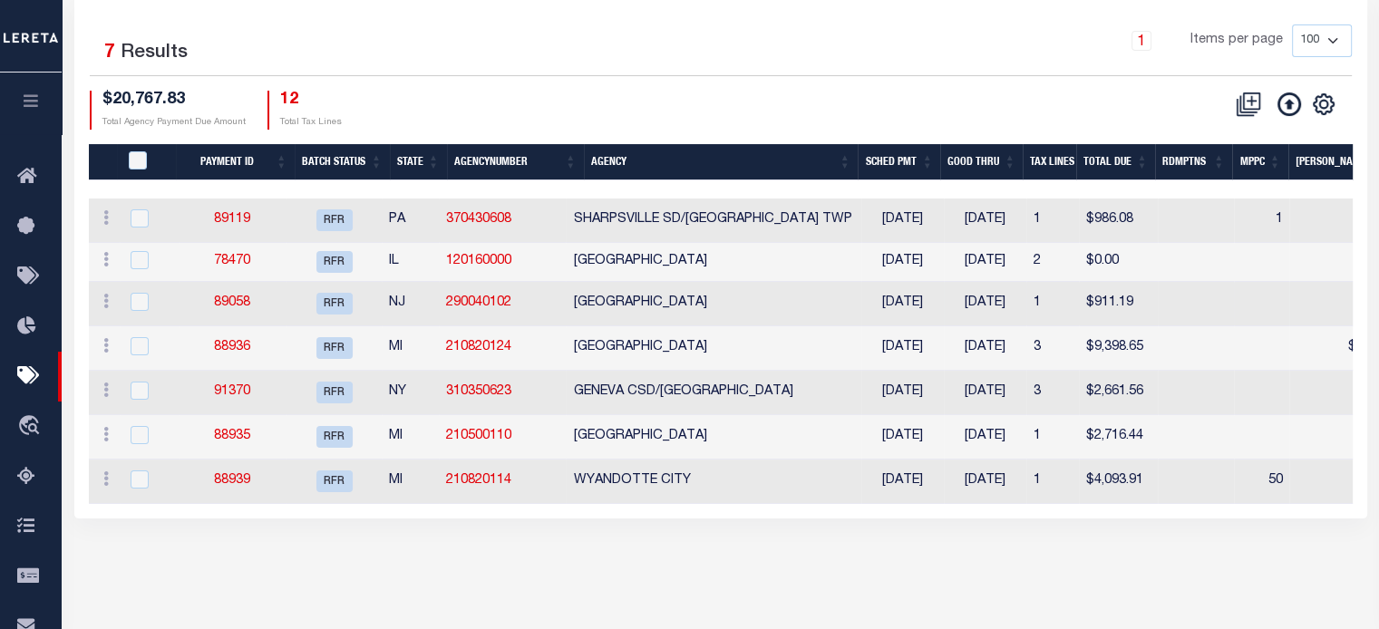
scroll to position [332, 0]
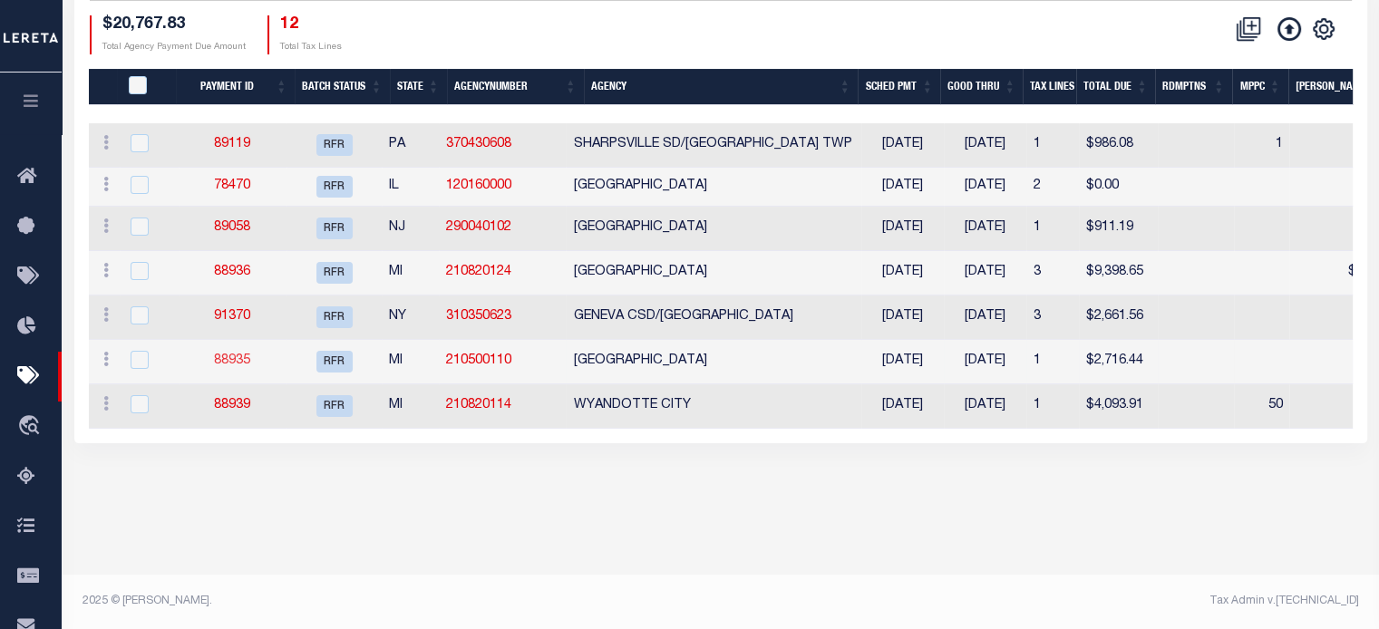
click at [247, 359] on link "88935" at bounding box center [232, 361] width 36 height 13
type input "09/08/2025"
type input "$2,716.44"
select select
select select "[PERSON_NAME]"
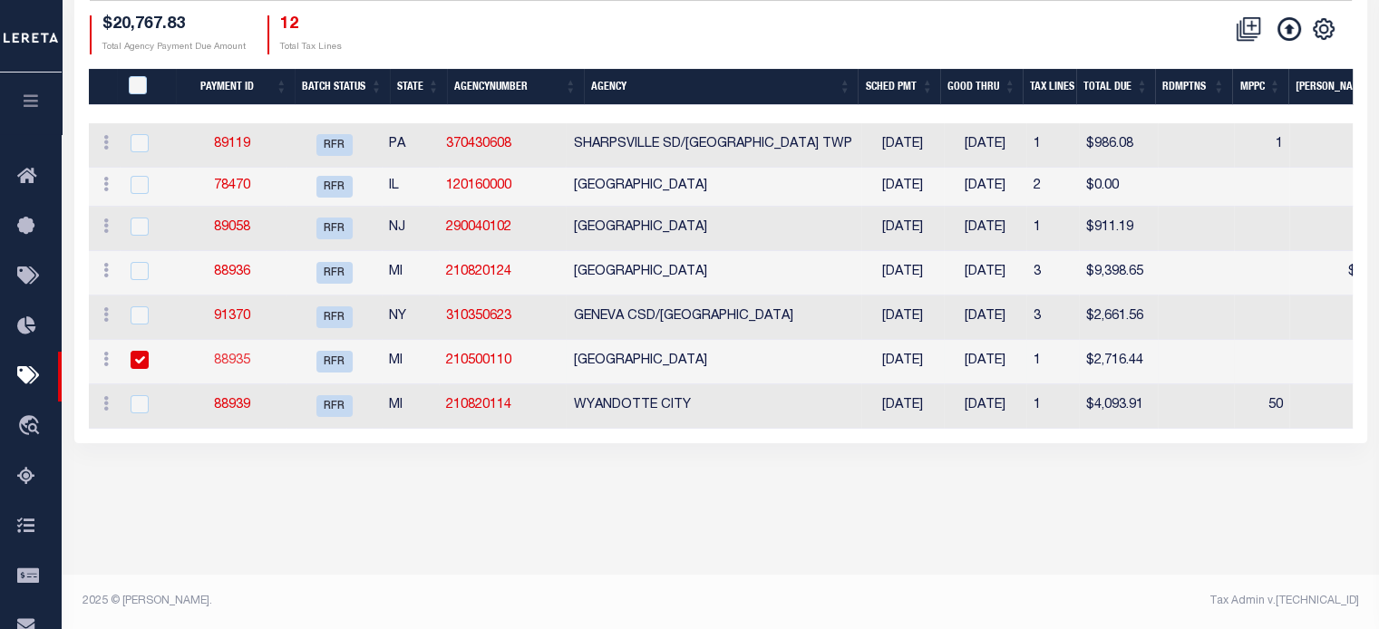
checkbox input "false"
select select
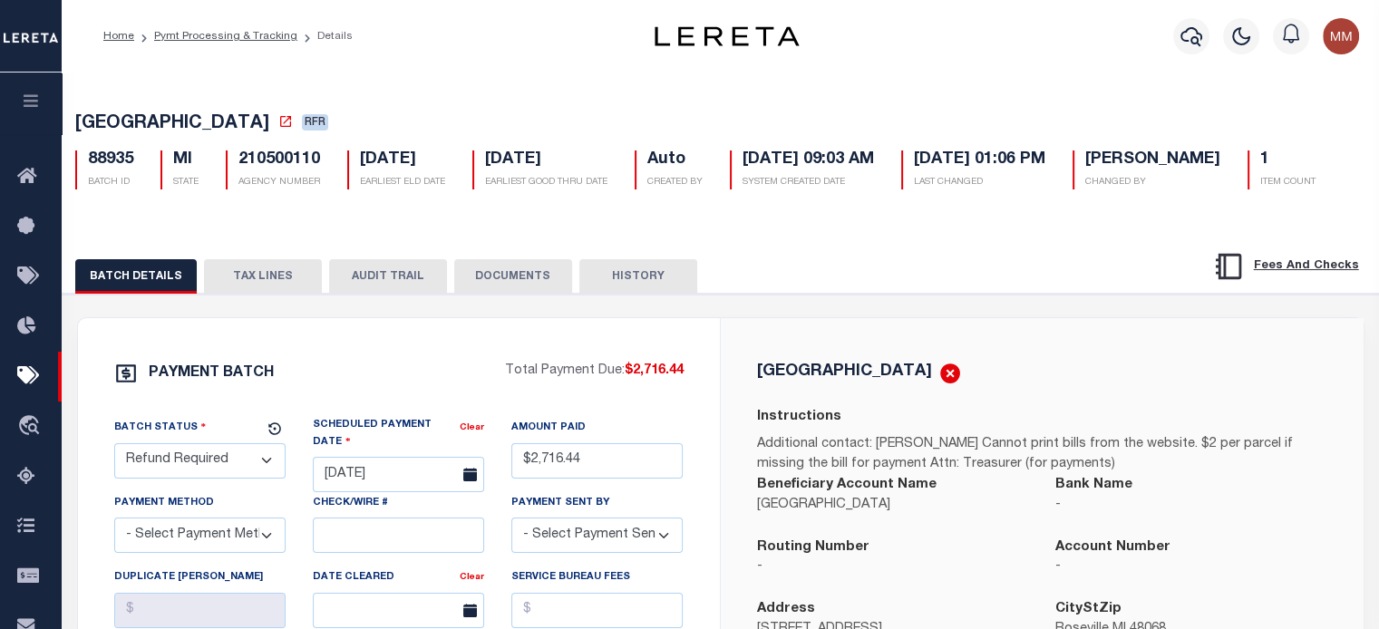
click at [242, 294] on button "TAX LINES" at bounding box center [263, 276] width 118 height 34
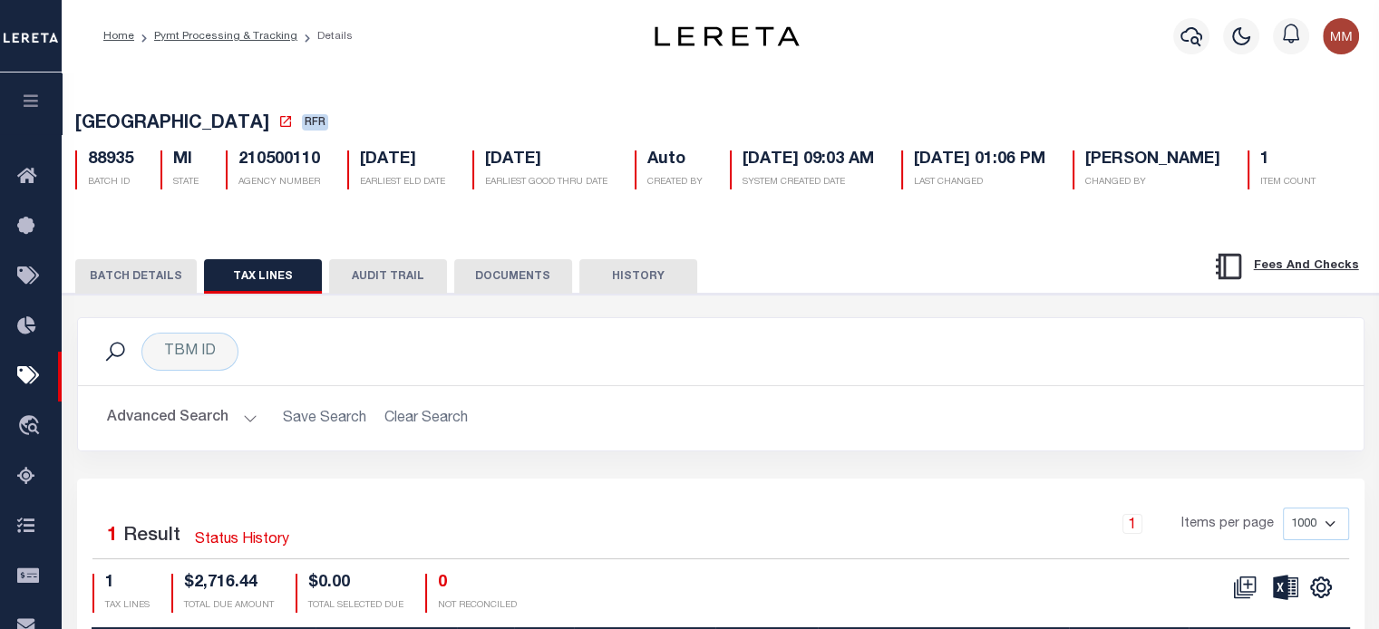
scroll to position [332, 0]
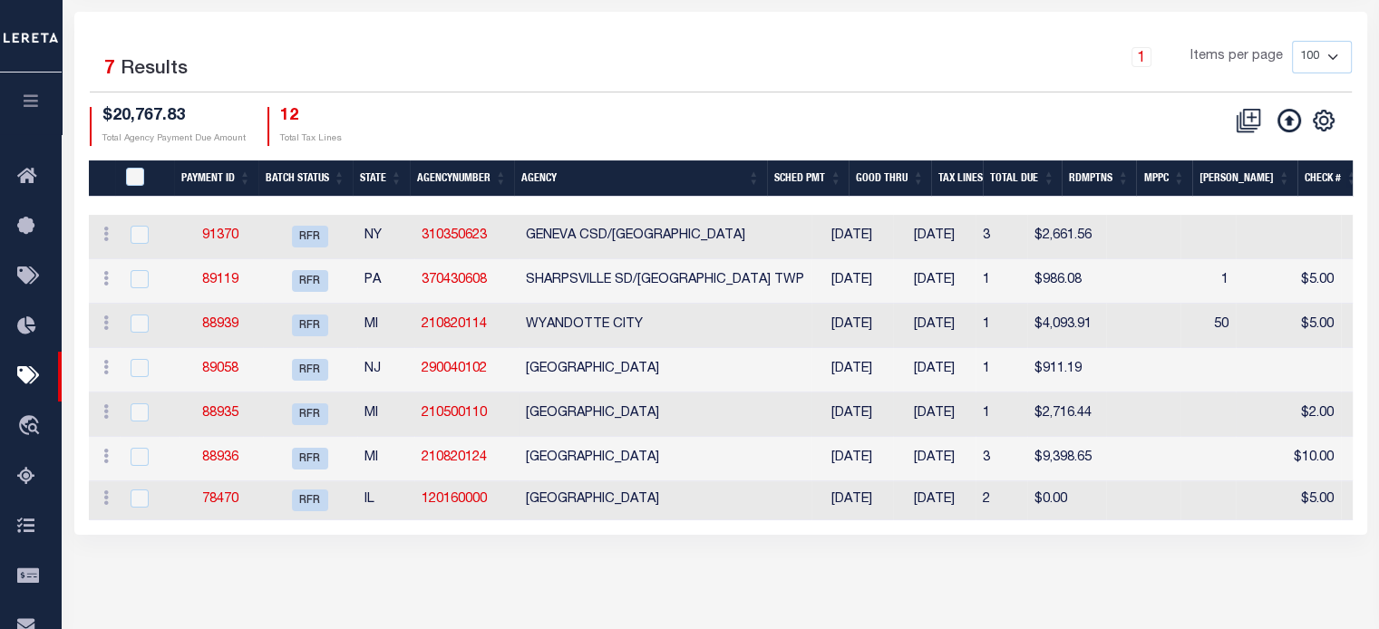
scroll to position [238, 0]
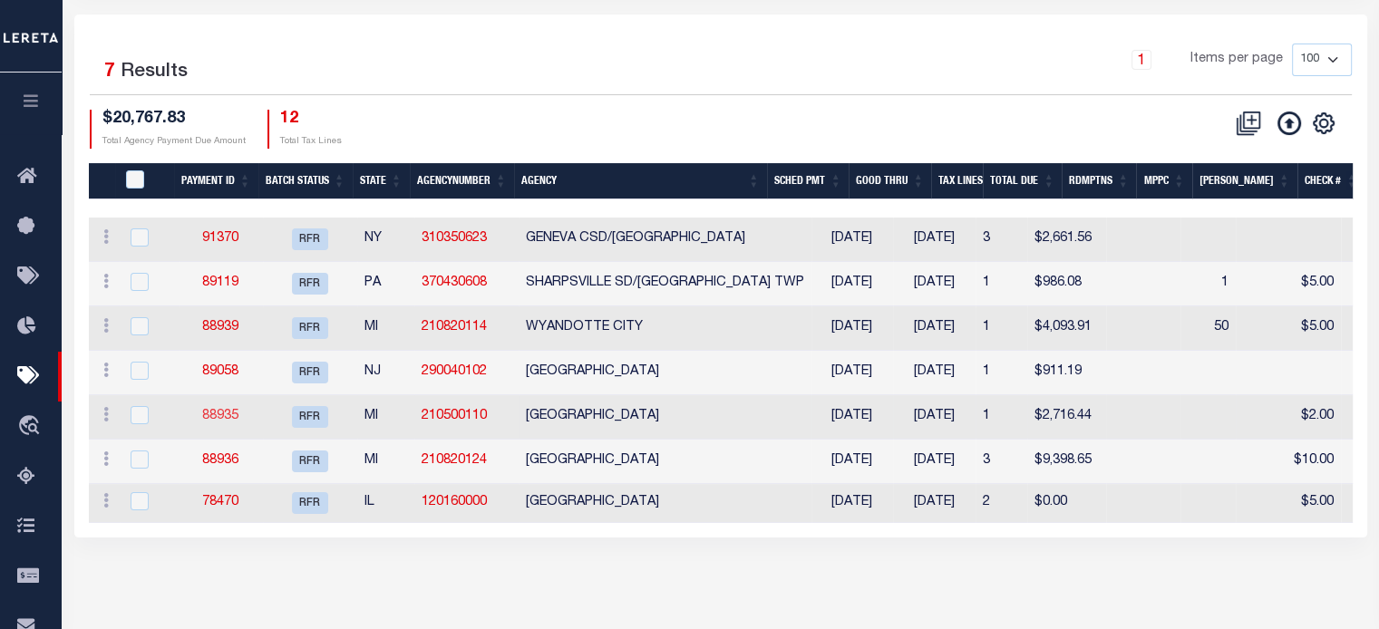
click at [236, 412] on link "88935" at bounding box center [220, 416] width 36 height 13
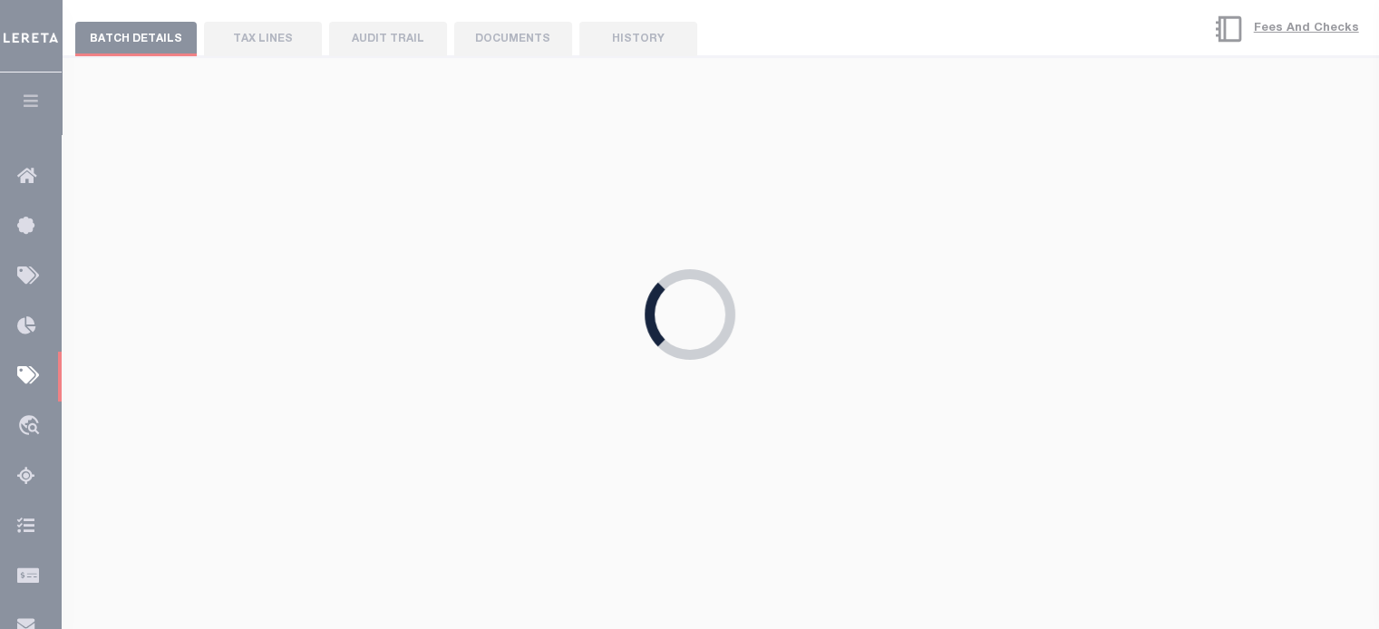
type input "$2,716.44"
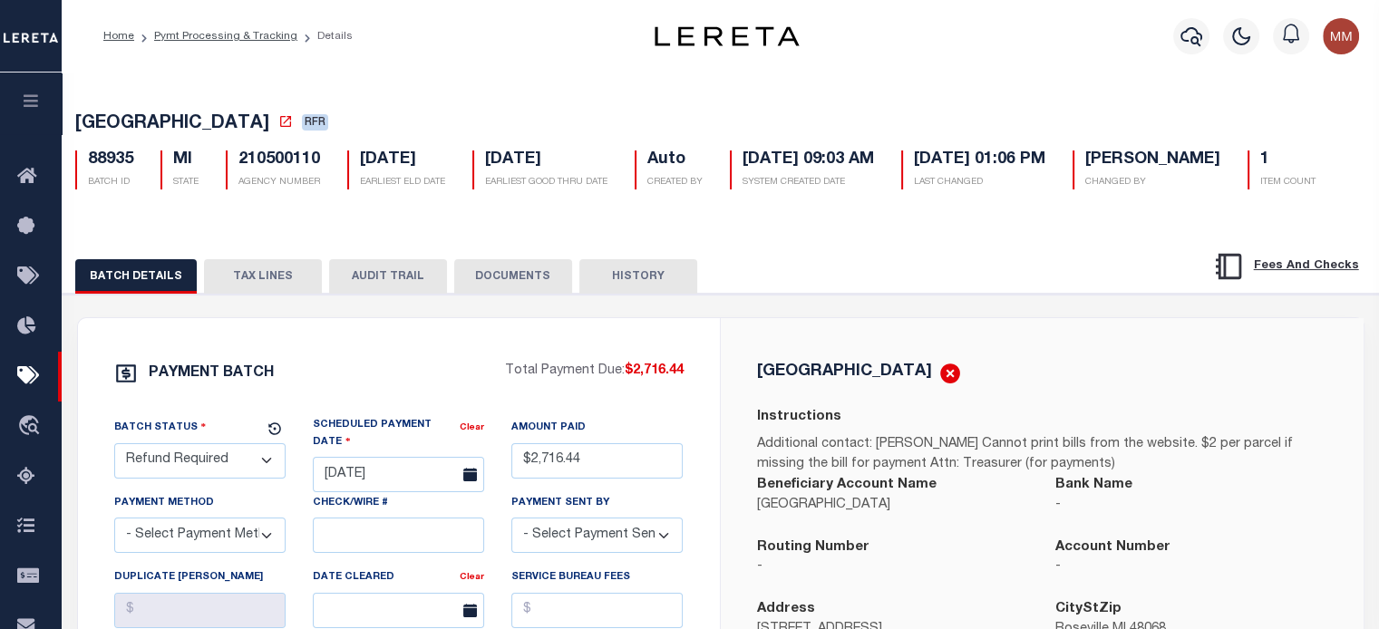
drag, startPoint x: 249, startPoint y: 332, endPoint x: 250, endPoint y: 315, distance: 17.3
click at [249, 294] on button "TAX LINES" at bounding box center [263, 276] width 118 height 34
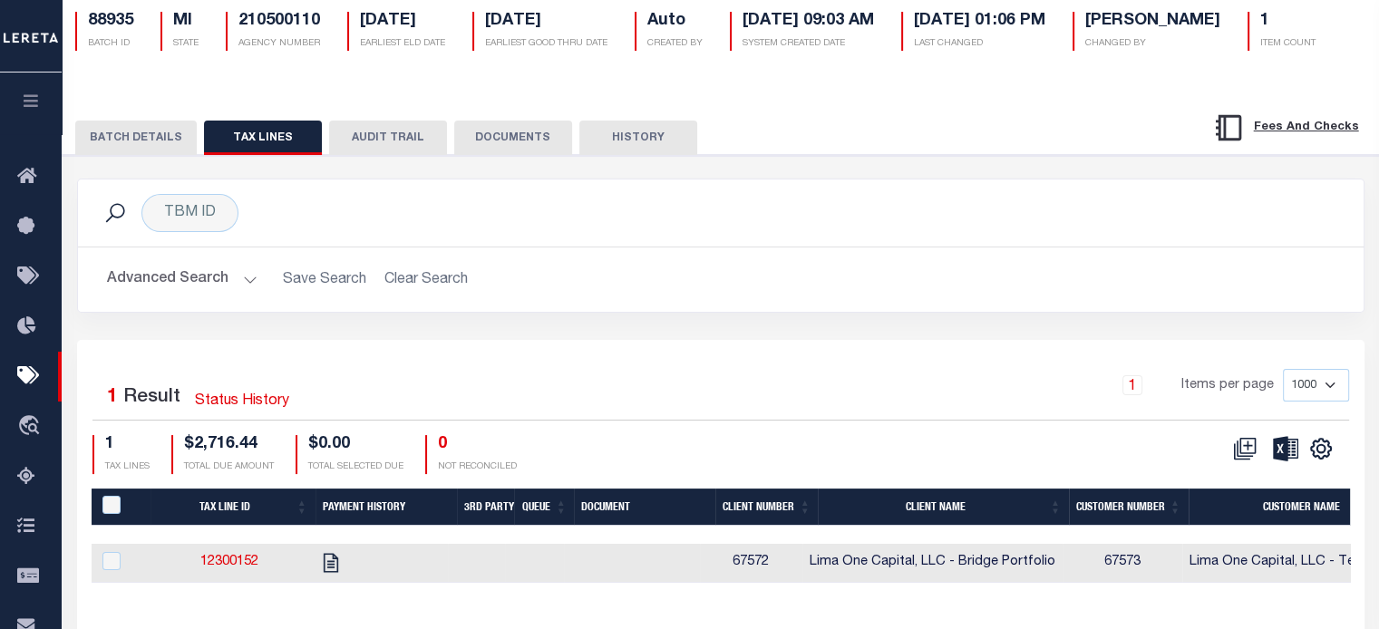
scroll to position [332, 0]
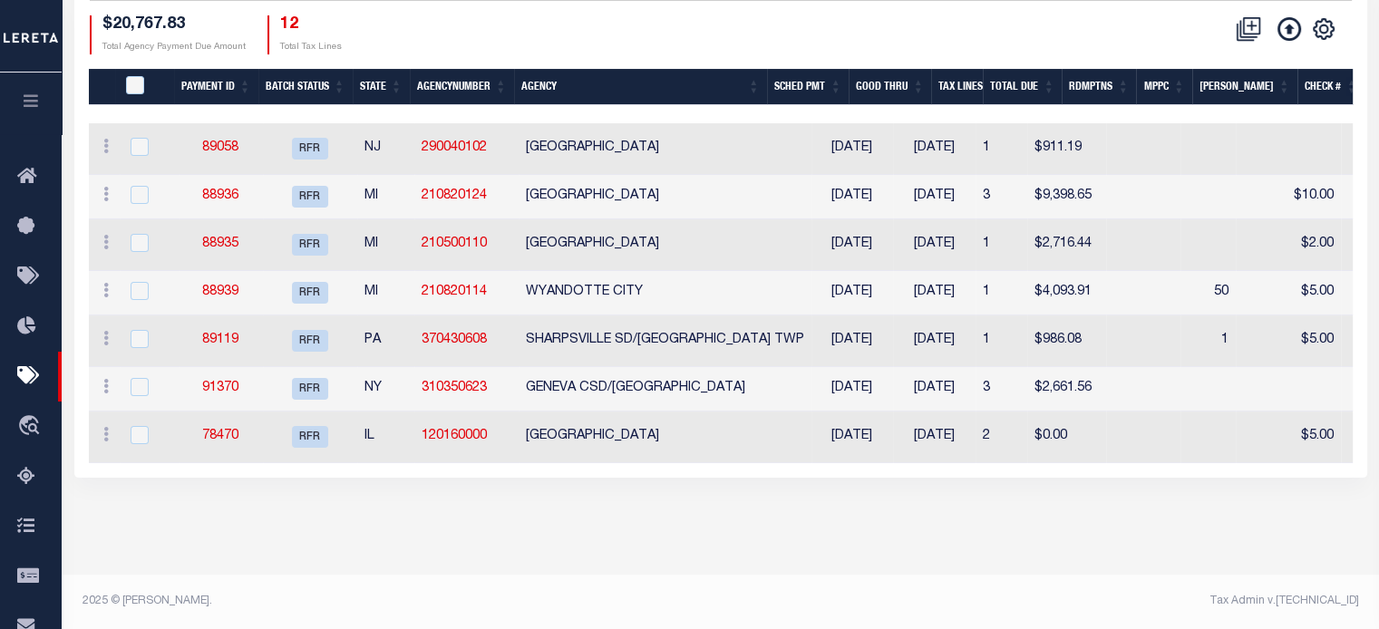
scroll to position [238, 0]
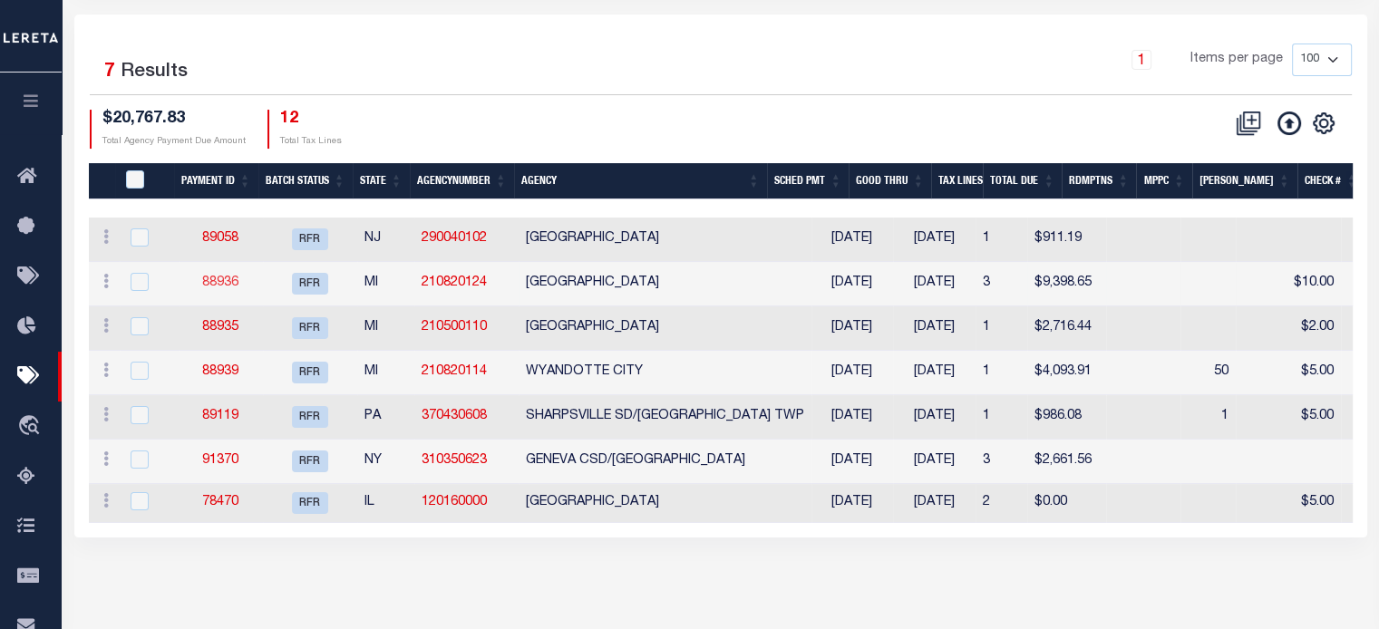
click at [232, 277] on link "88936" at bounding box center [220, 283] width 36 height 13
type input "[DATE]"
type input "$9,398.65"
select select "CHK"
type input "53129"
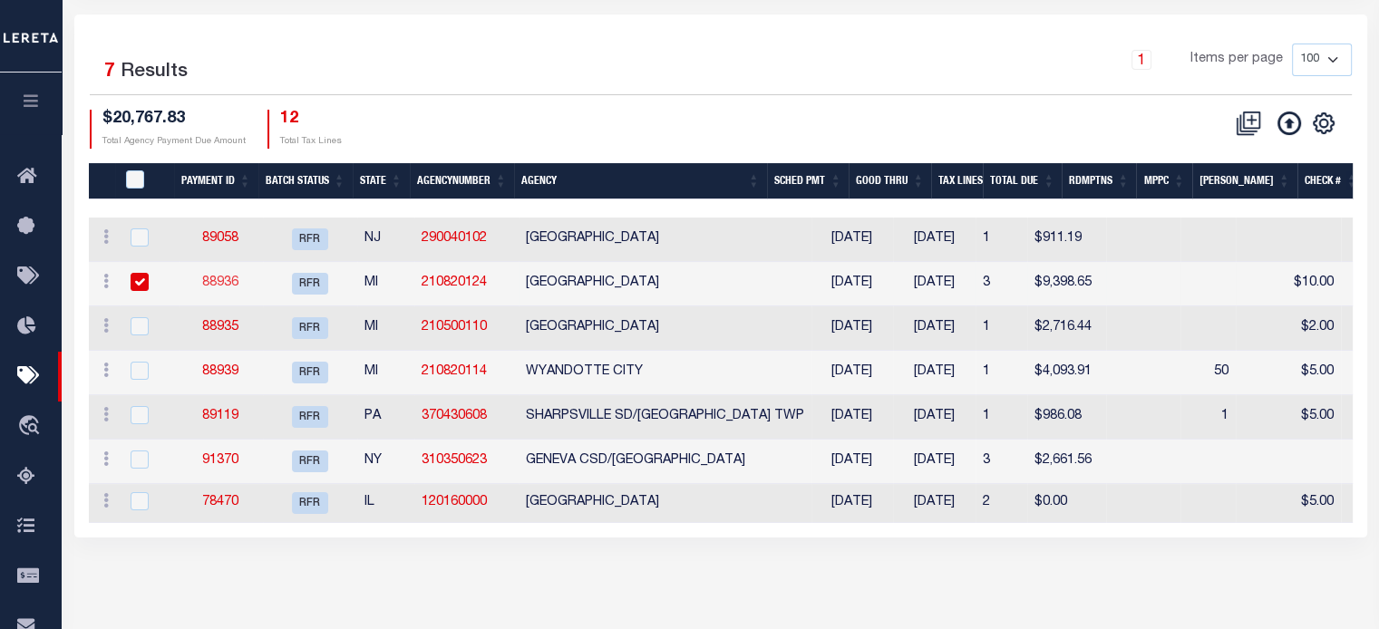
select select "[PERSON_NAME]"
type input "$30"
checkbox input "true"
select select "FDX"
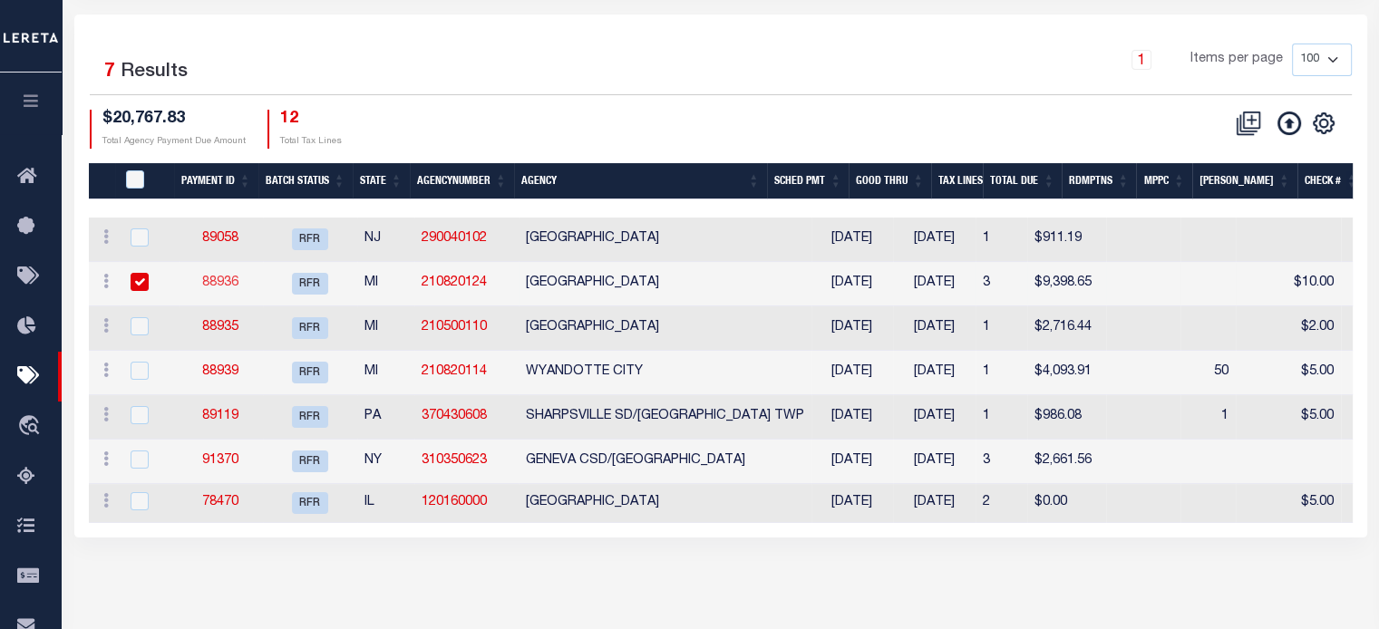
type input "[DATE]"
type input "884149578098"
type input "T.Tonge"
type input "09/08/2025"
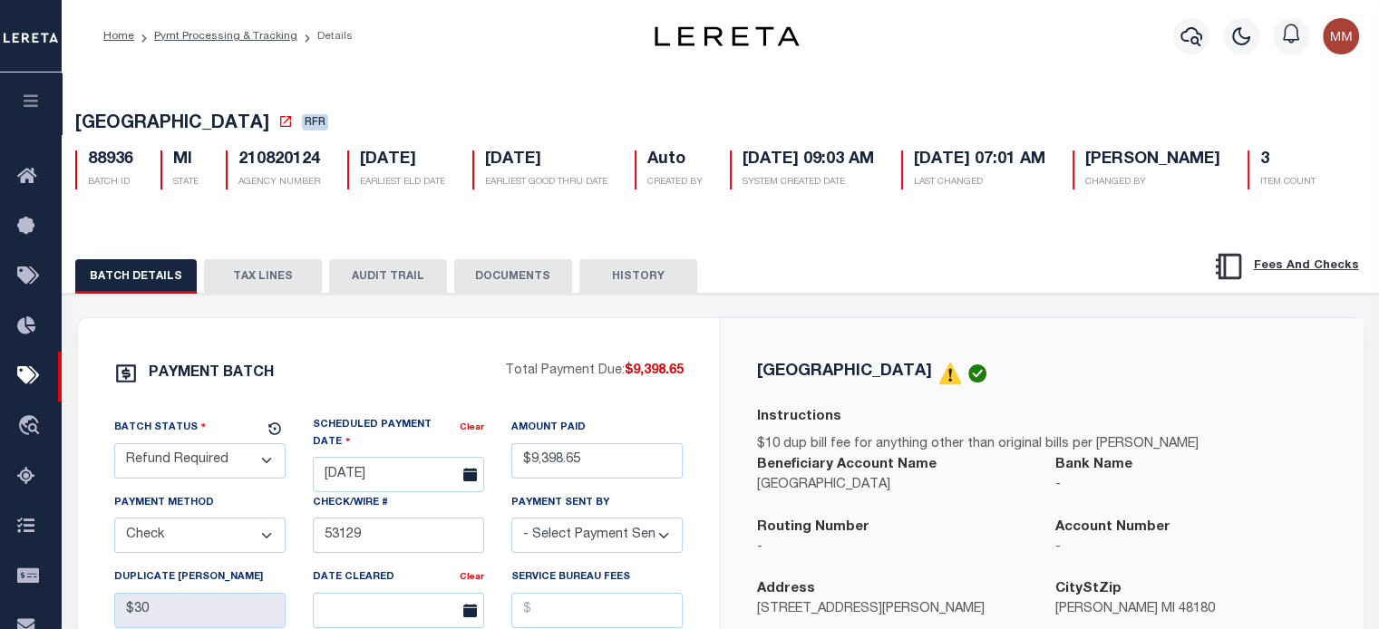
click at [269, 294] on button "TAX LINES" at bounding box center [263, 276] width 118 height 34
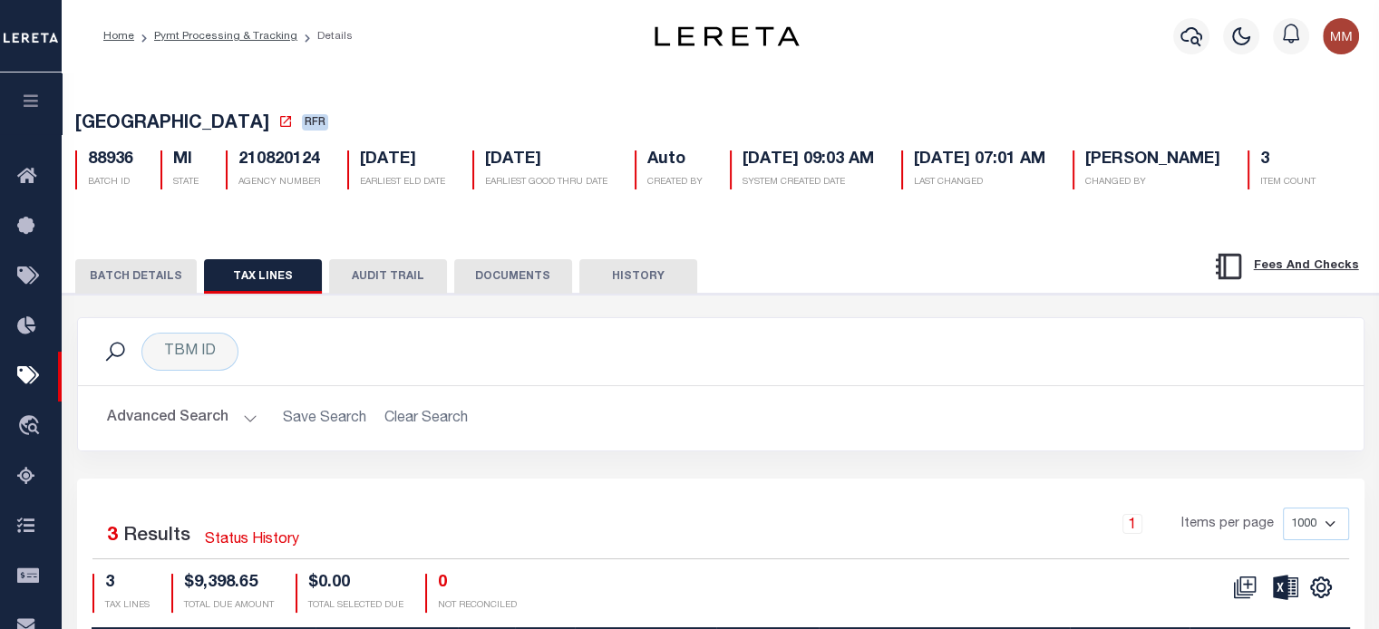
scroll to position [383, 0]
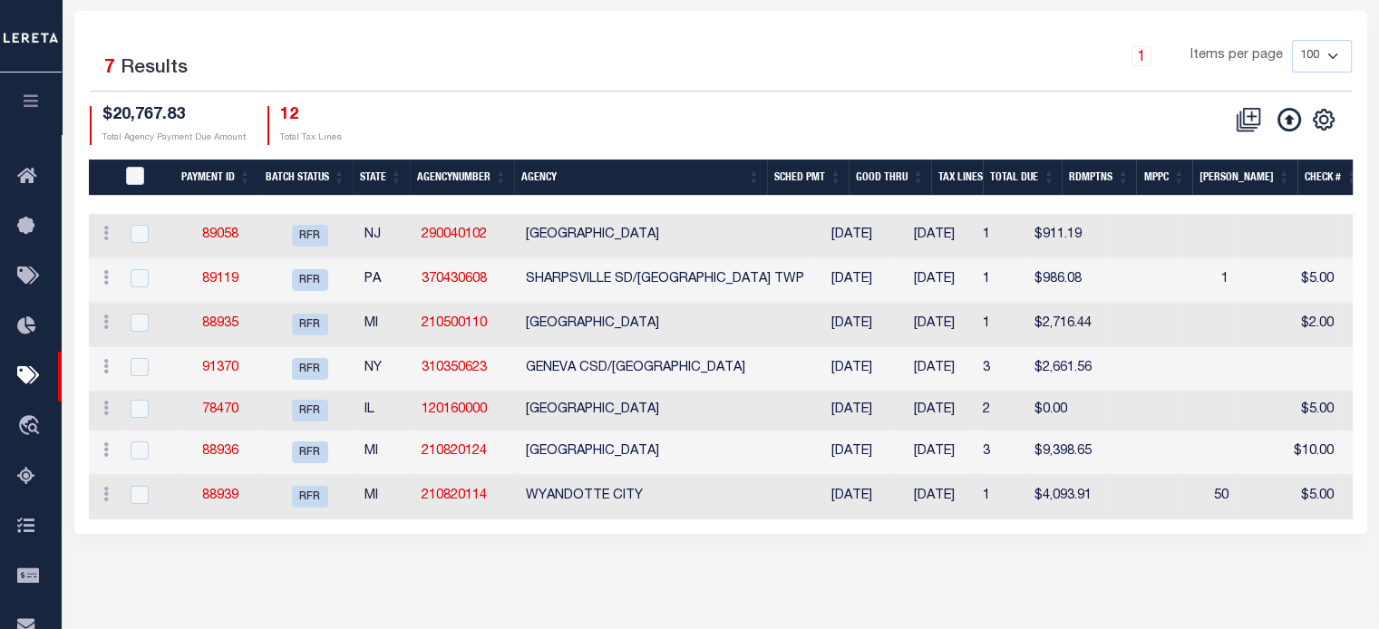
scroll to position [238, 0]
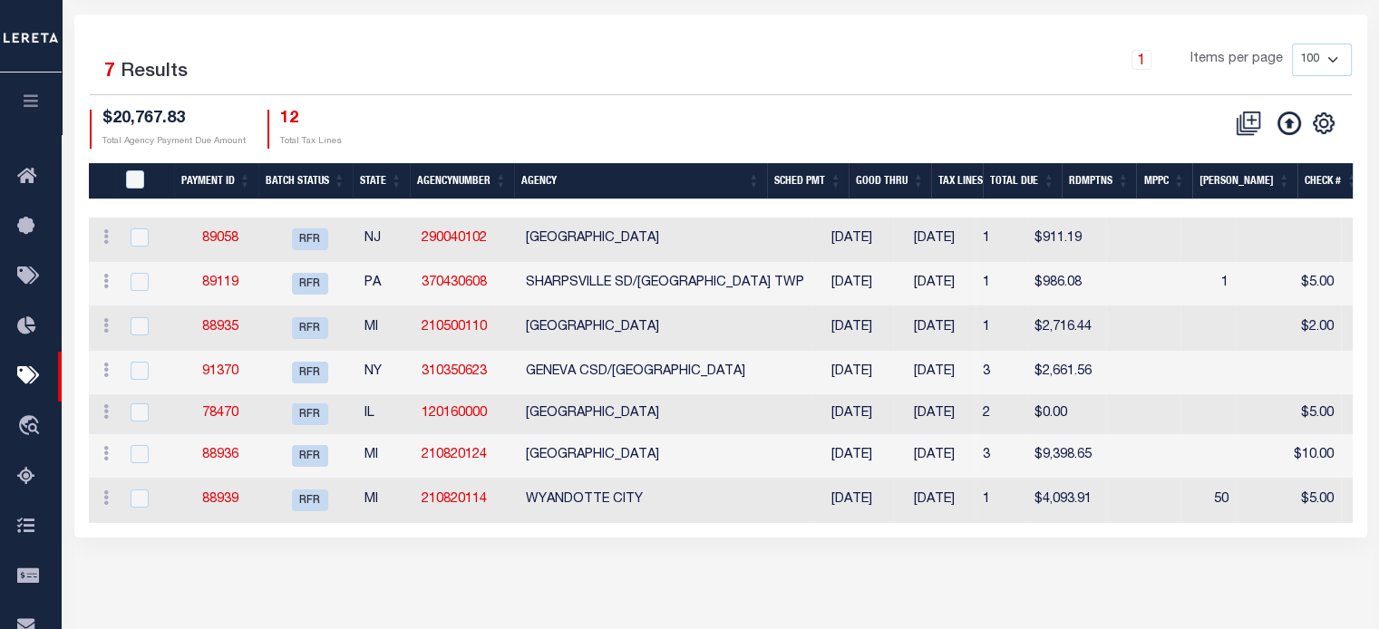
drag, startPoint x: 1016, startPoint y: 602, endPoint x: 913, endPoint y: 63, distance: 549.2
click at [913, 63] on div "1 Items per page 100 200 500 1000" at bounding box center [882, 67] width 940 height 47
